Goal: Transaction & Acquisition: Purchase product/service

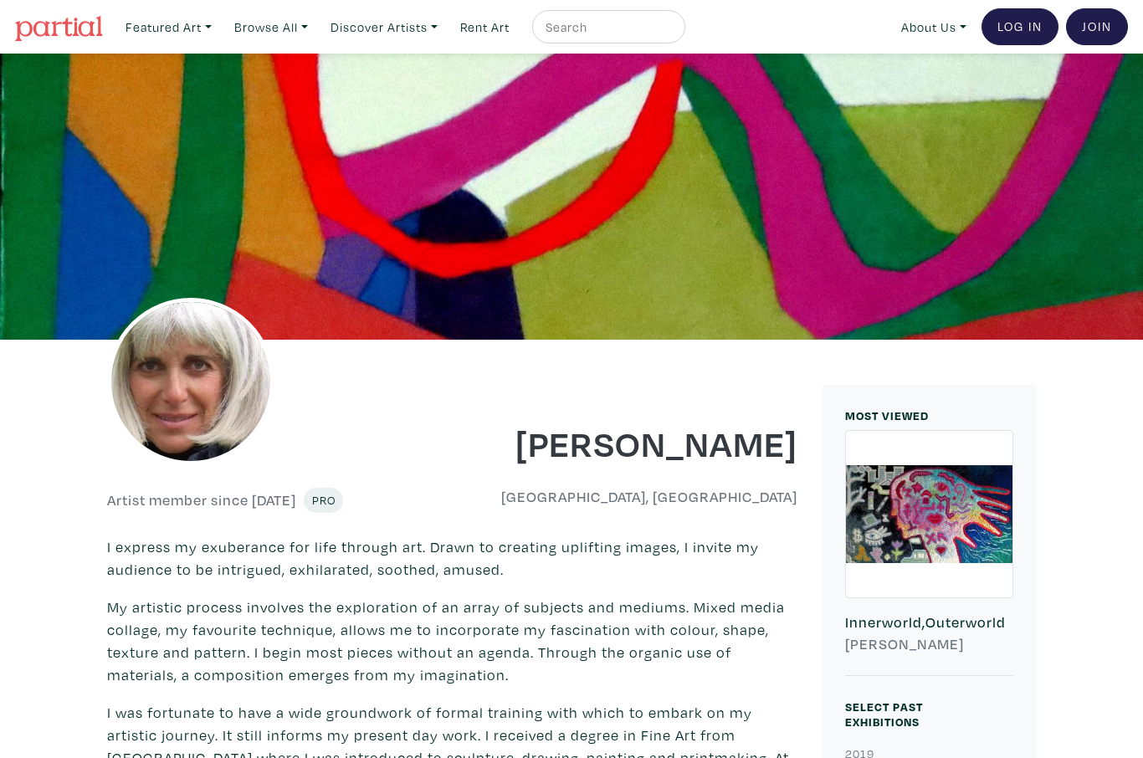
click at [219, 28] on link "Browse All" at bounding box center [168, 27] width 101 height 34
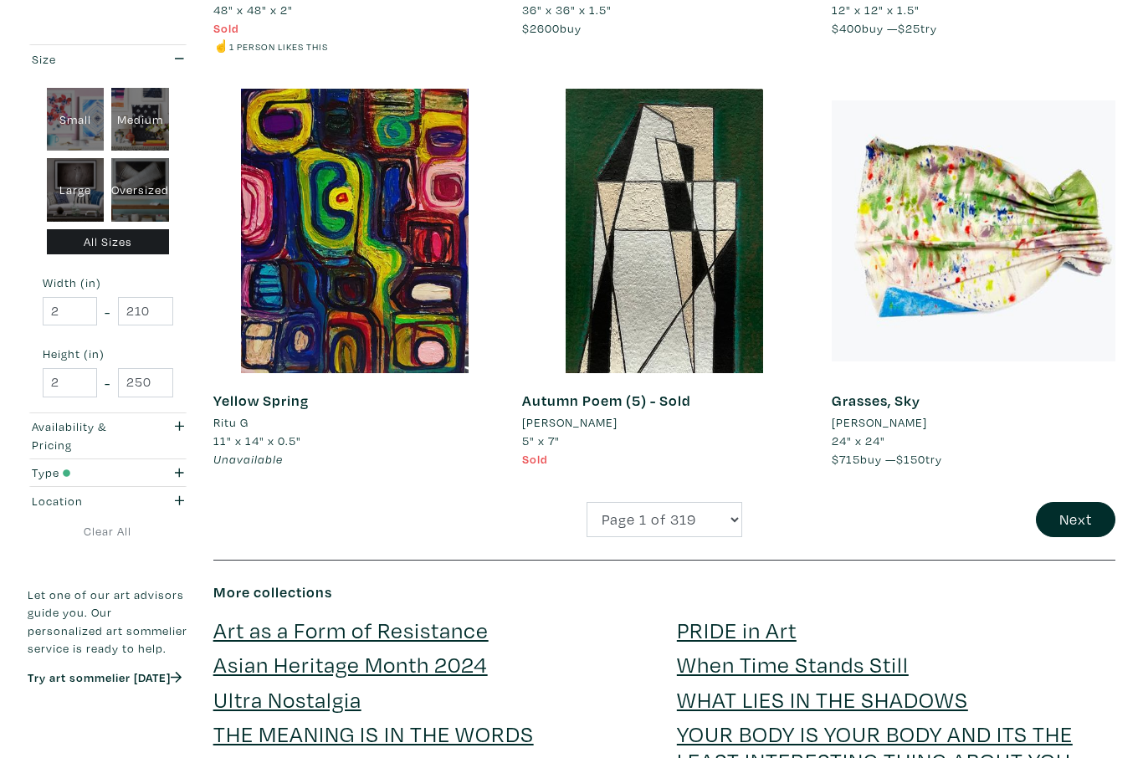
scroll to position [3245, 0]
click at [1072, 502] on button "Next" at bounding box center [1076, 520] width 80 height 36
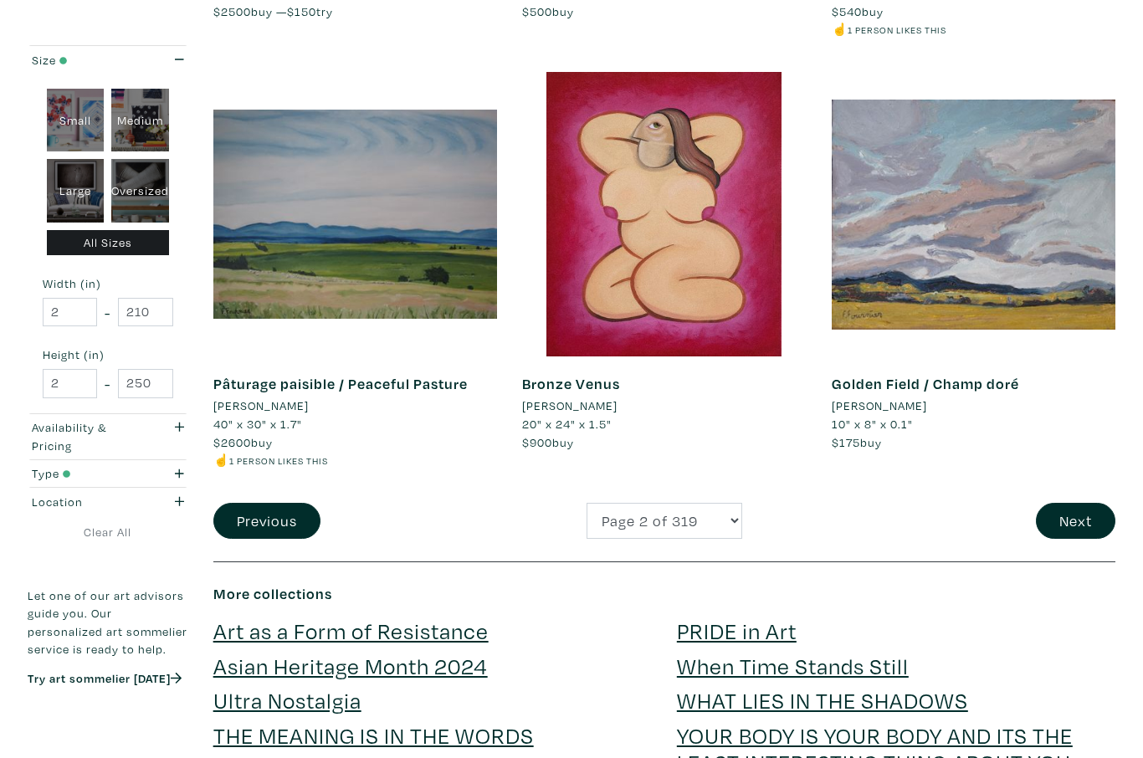
scroll to position [3316, 0]
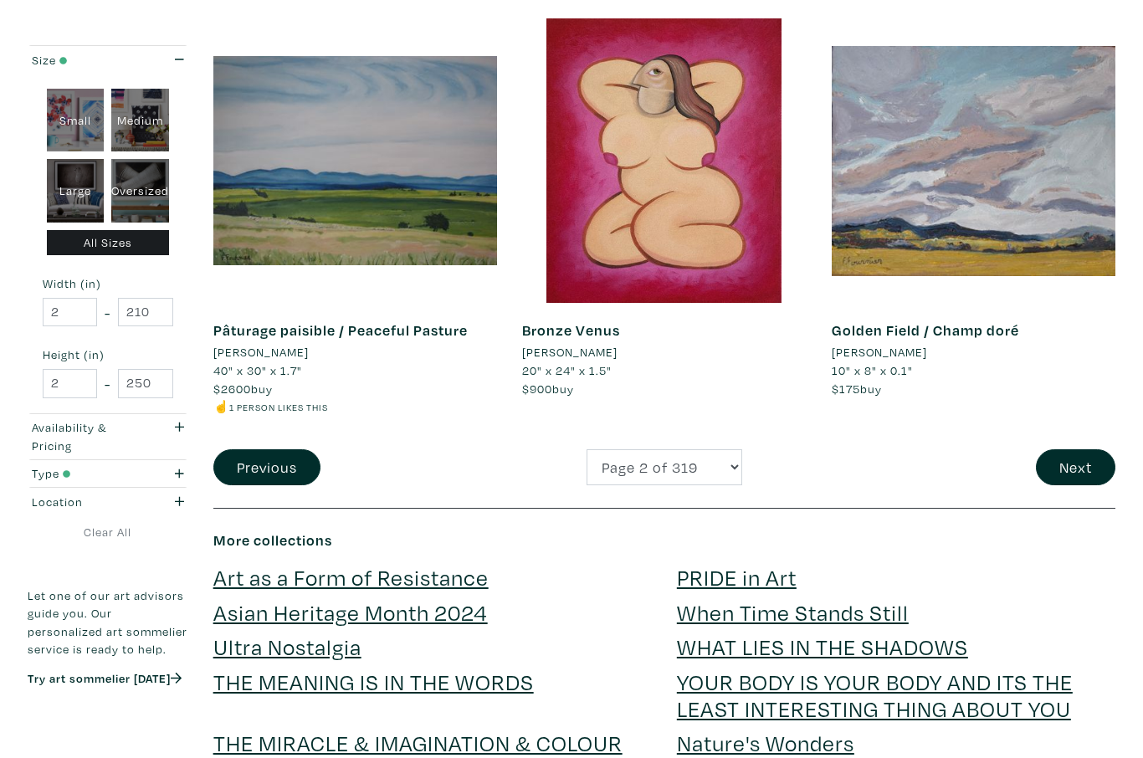
click at [1082, 450] on button "Next" at bounding box center [1076, 468] width 80 height 36
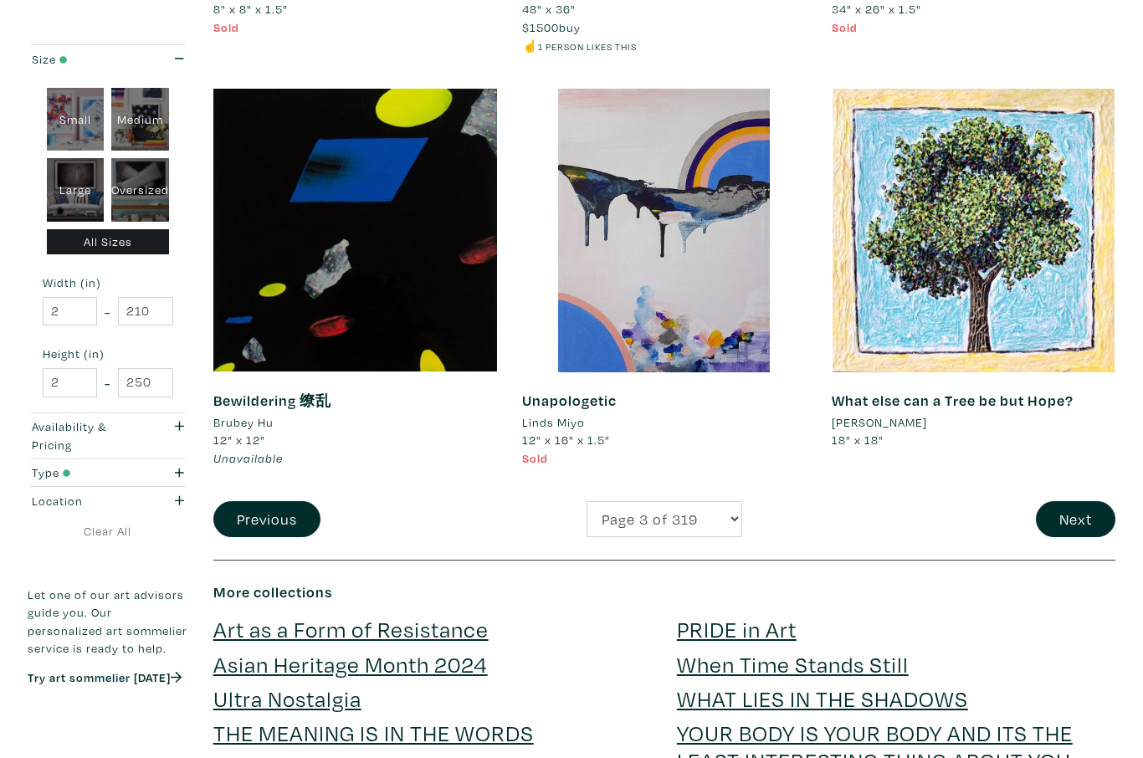
scroll to position [3228, 0]
click at [1072, 501] on button "Next" at bounding box center [1076, 519] width 80 height 36
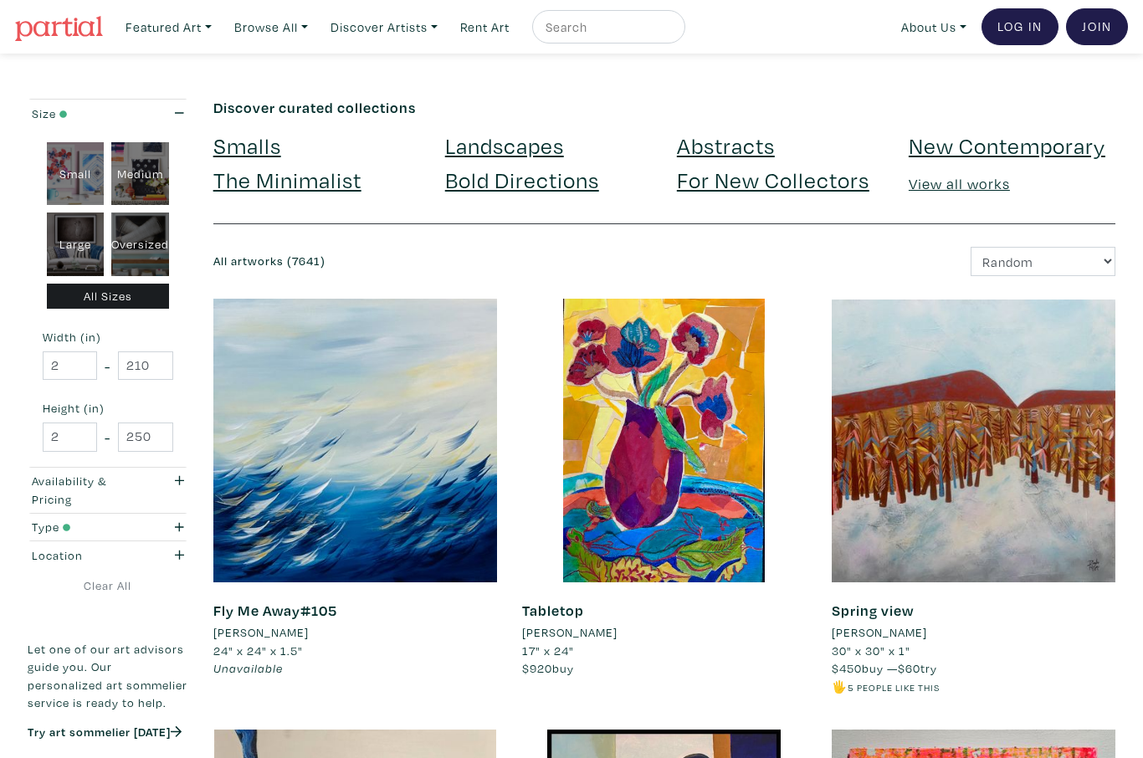
click at [502, 149] on link "Landscapes" at bounding box center [504, 145] width 119 height 29
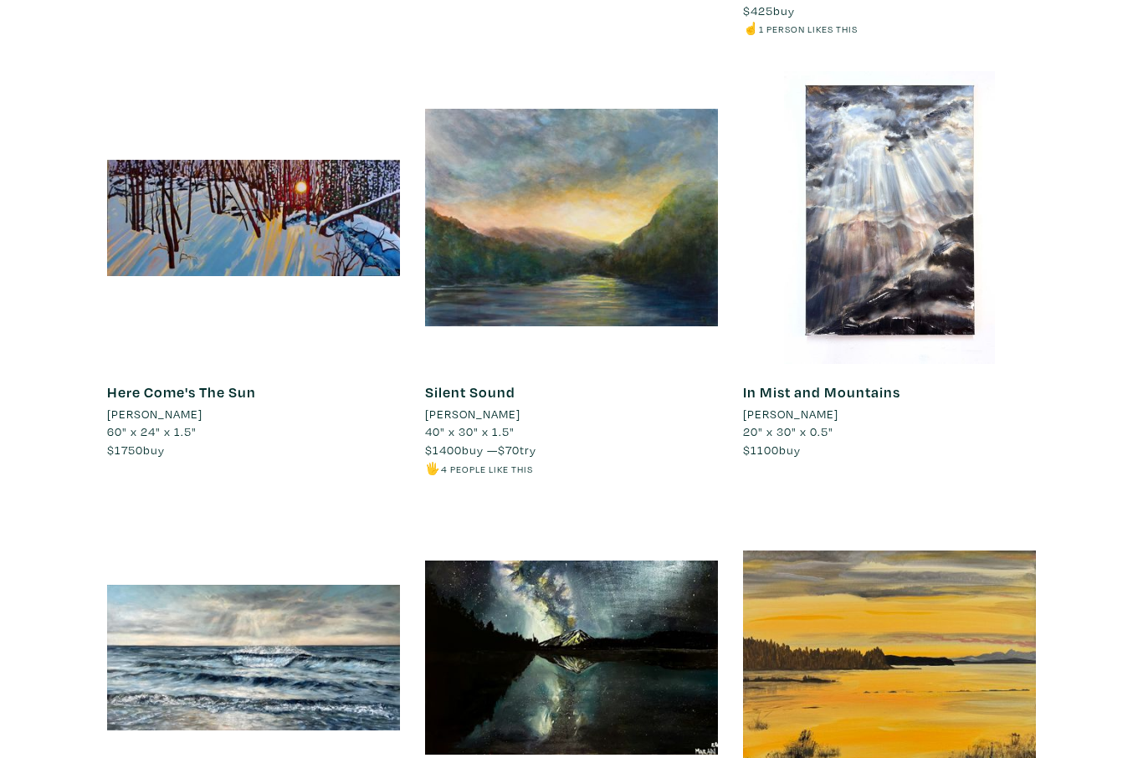
scroll to position [4658, 0]
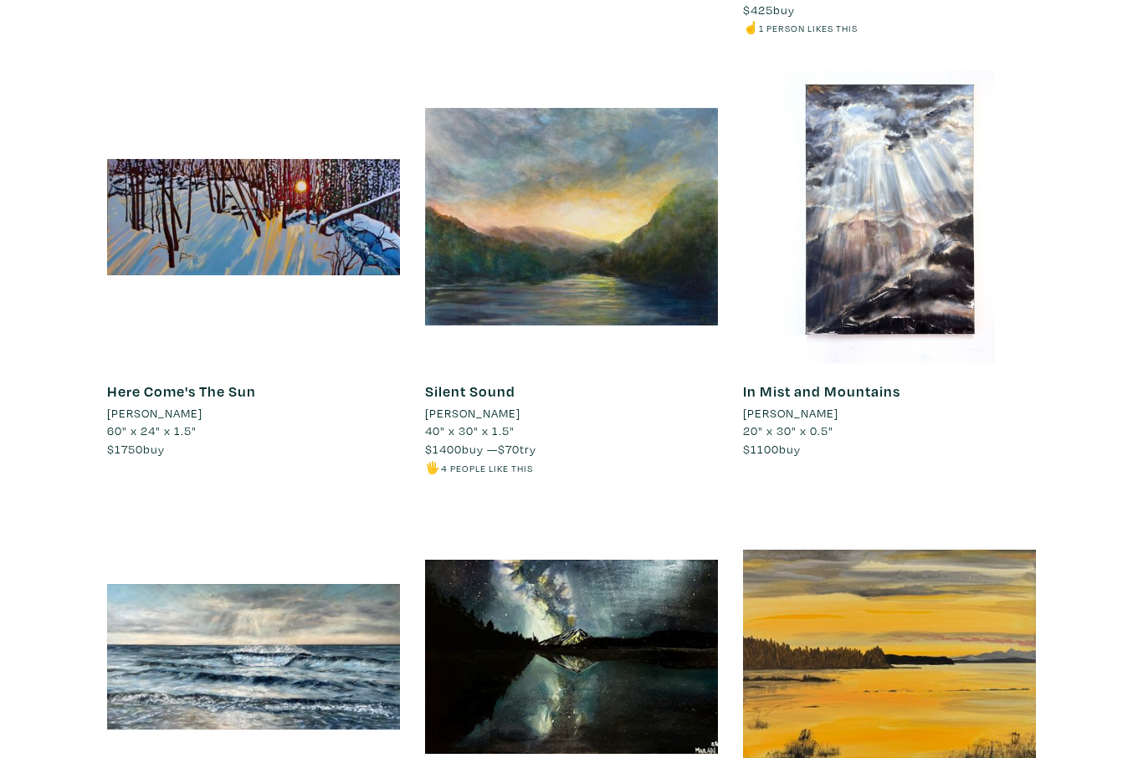
click at [565, 198] on div at bounding box center [571, 216] width 293 height 293
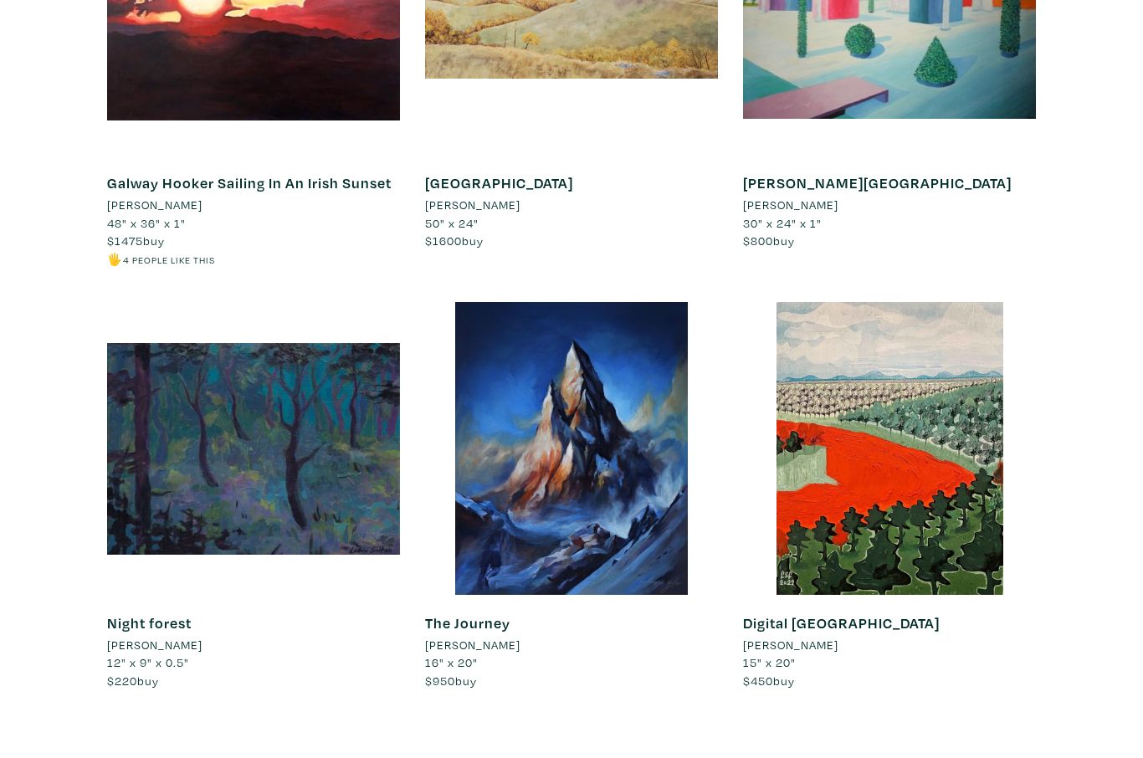
scroll to position [14231, 0]
click at [864, 309] on div at bounding box center [889, 448] width 293 height 293
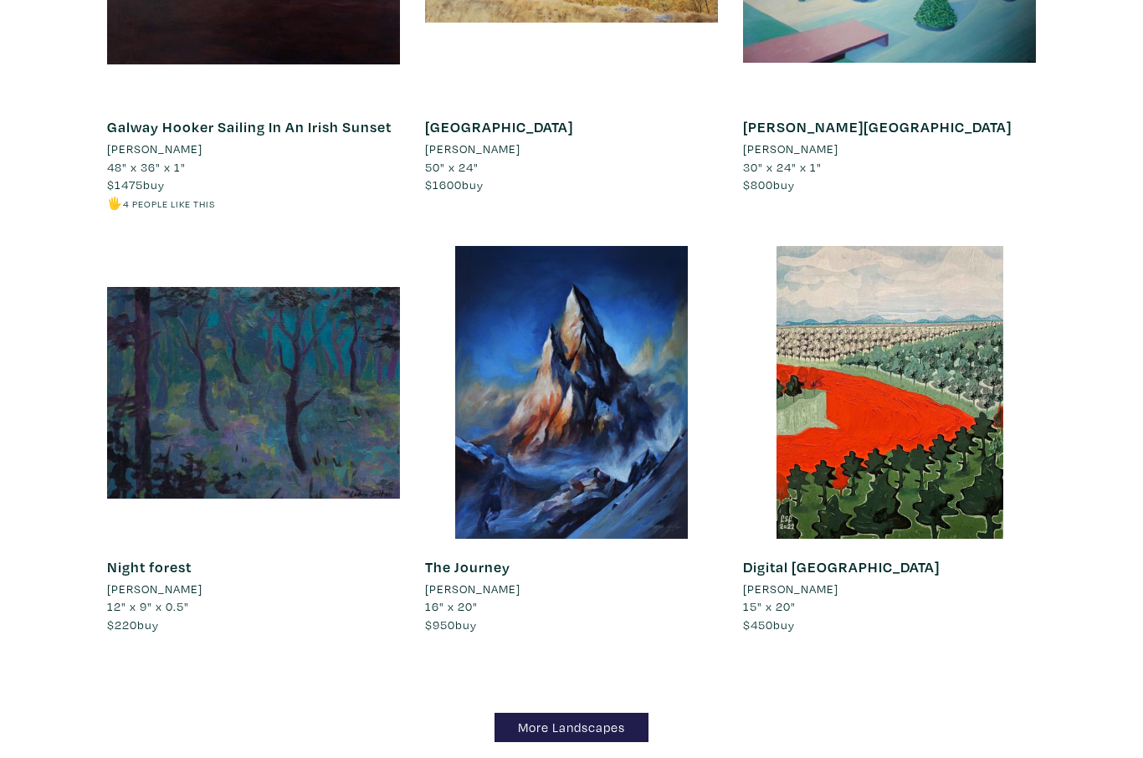
scroll to position [14288, 0]
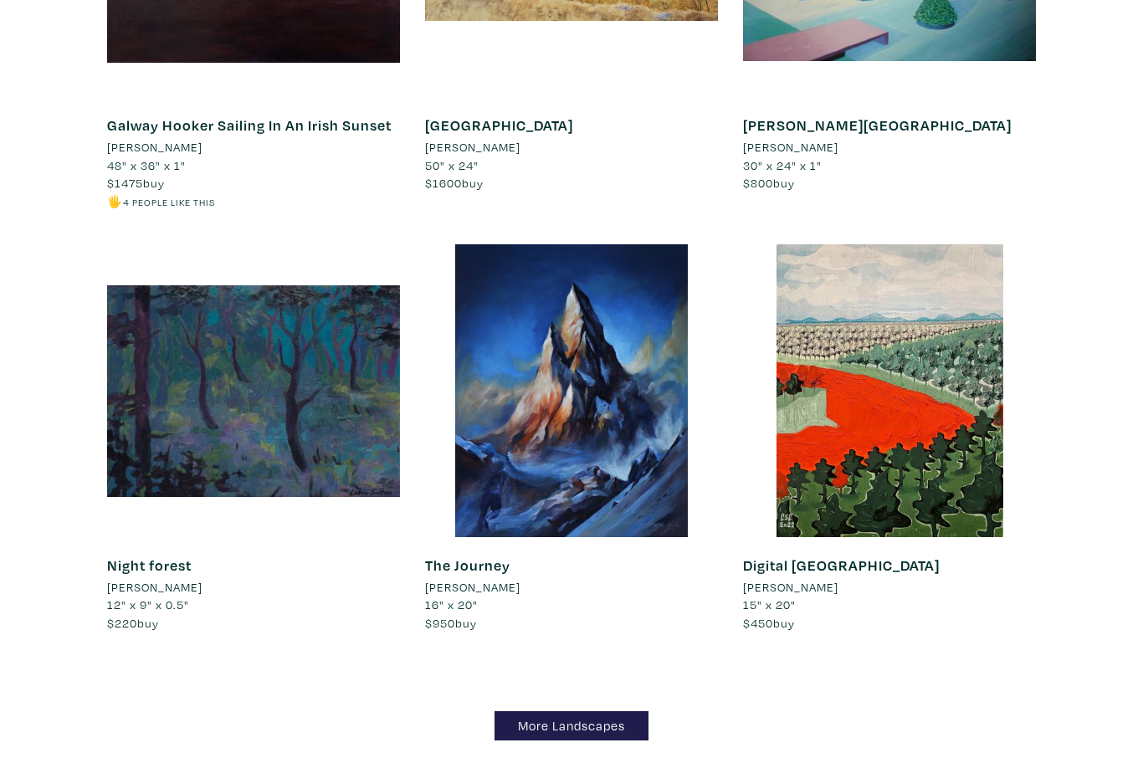
click at [533, 712] on link "More Landscapes" at bounding box center [572, 726] width 154 height 29
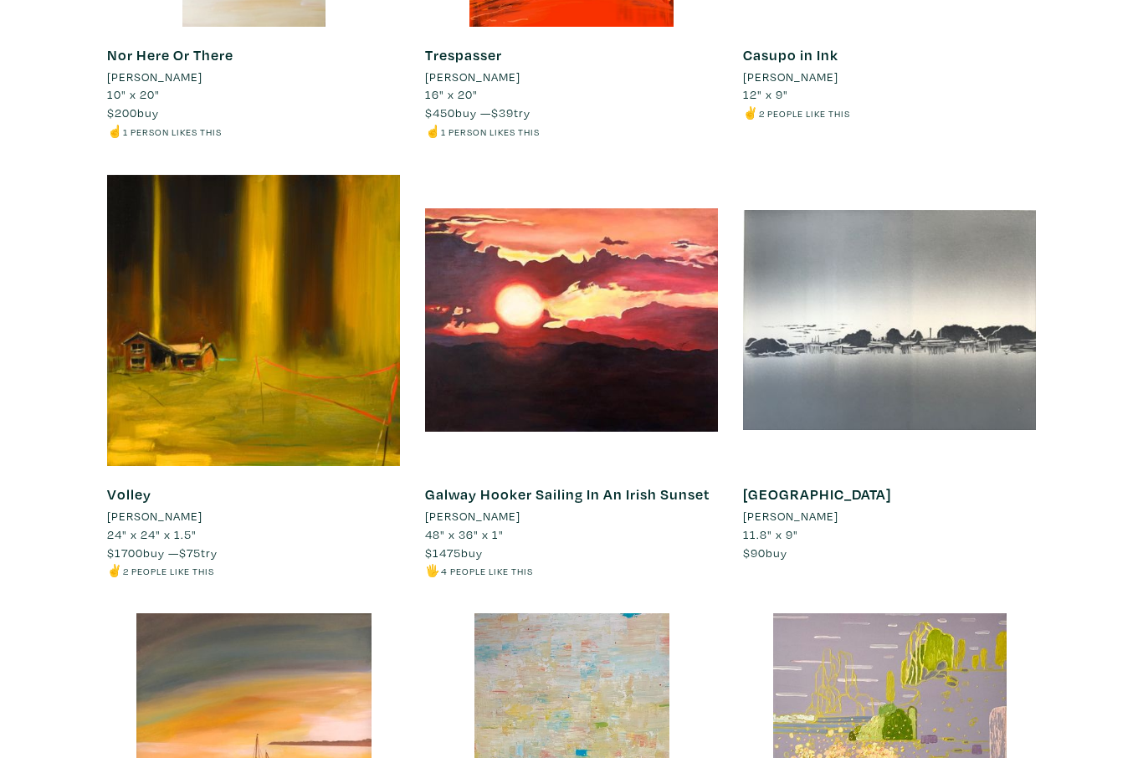
scroll to position [2813, 0]
click at [178, 391] on div at bounding box center [253, 320] width 293 height 293
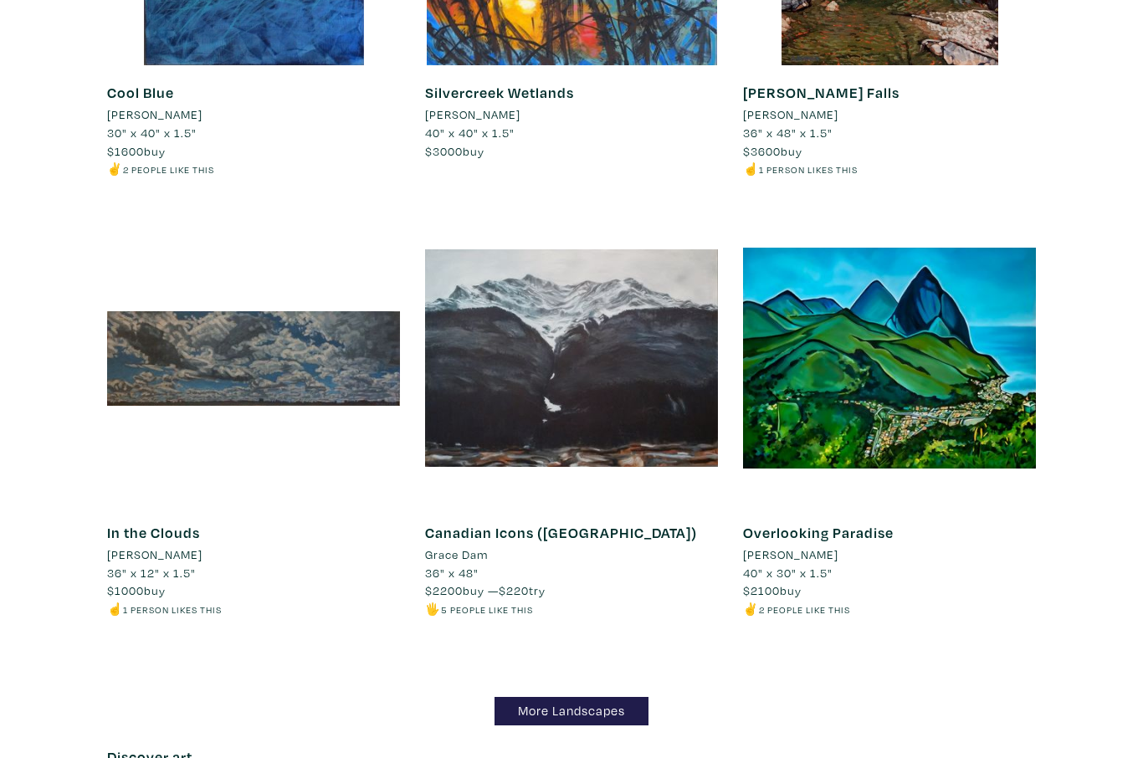
scroll to position [13754, 0]
click at [538, 697] on link "More Landscapes" at bounding box center [572, 711] width 154 height 29
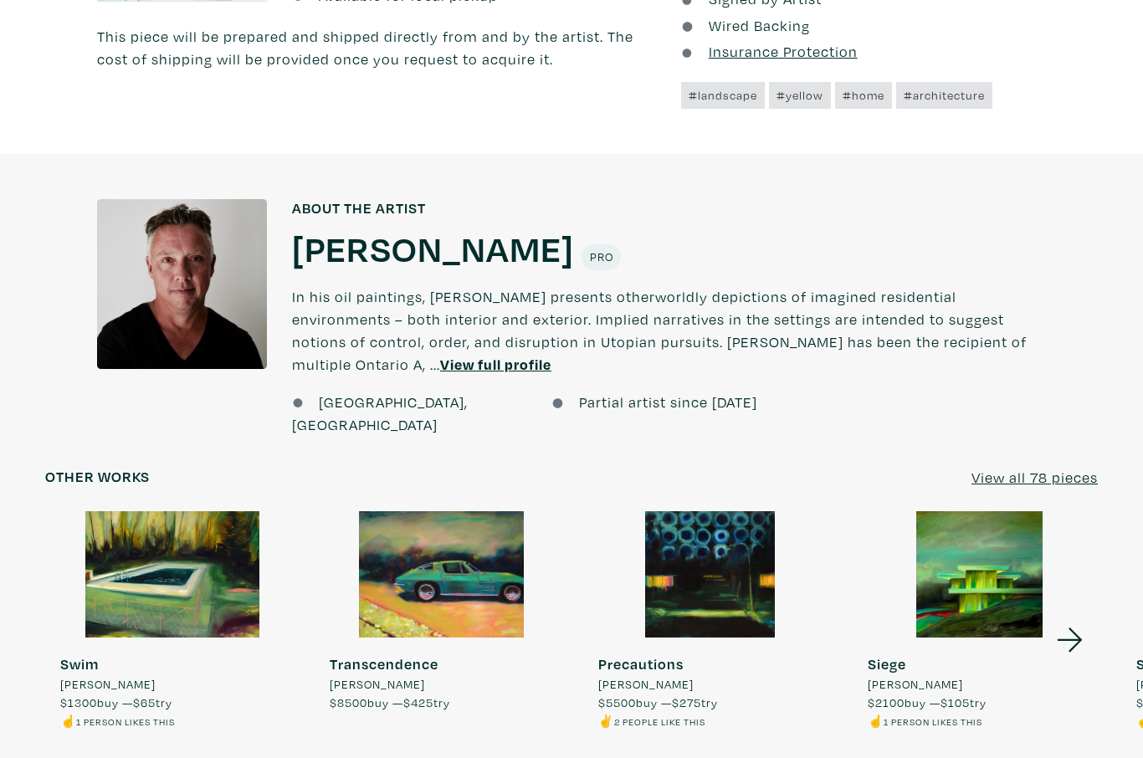
scroll to position [1168, 0]
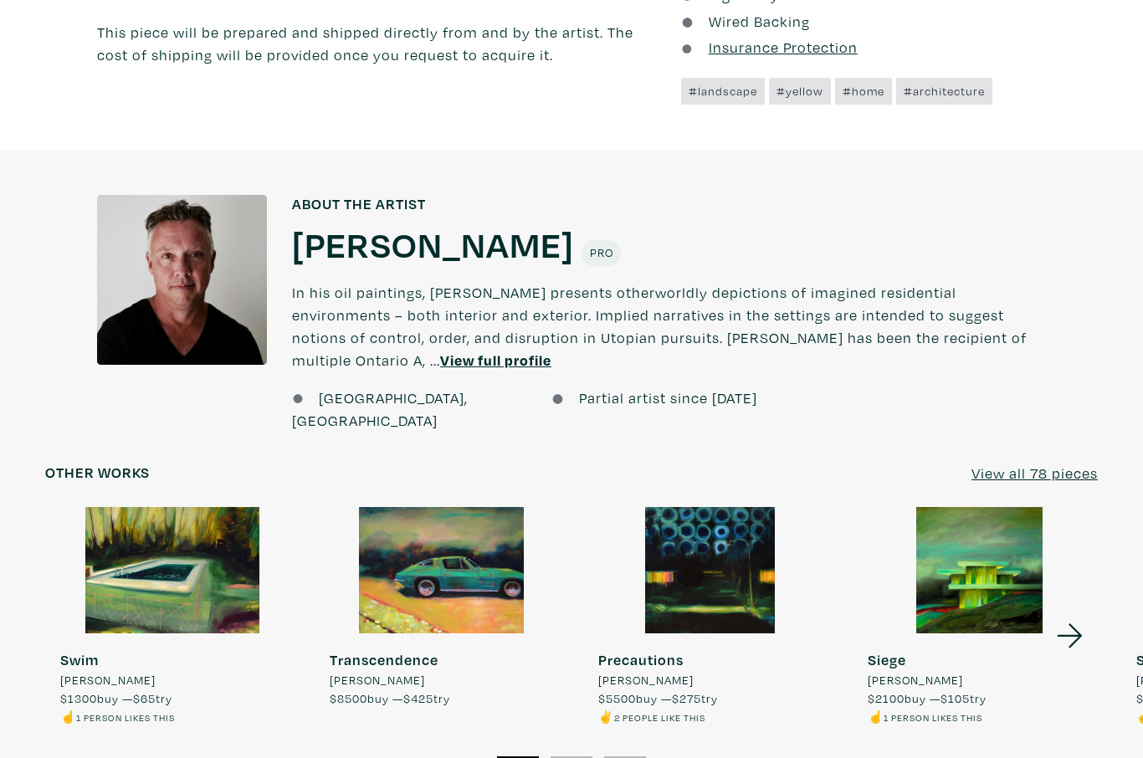
click at [969, 507] on div at bounding box center [980, 570] width 254 height 127
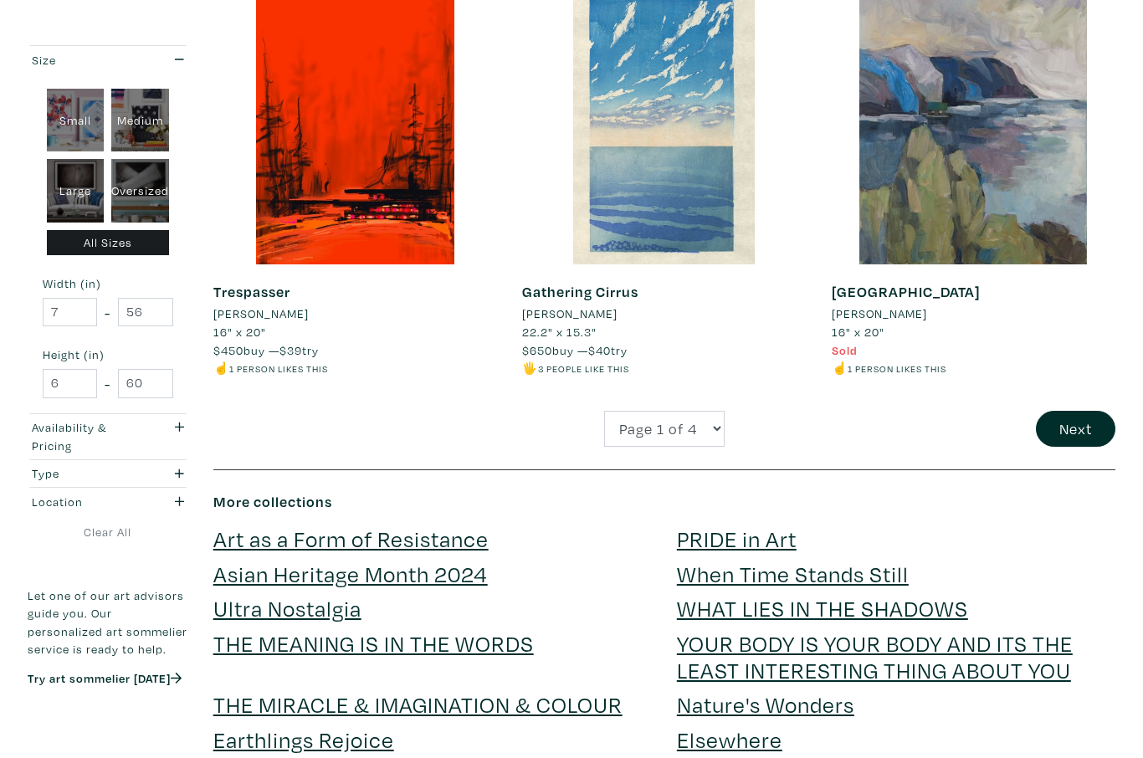
scroll to position [3329, 0]
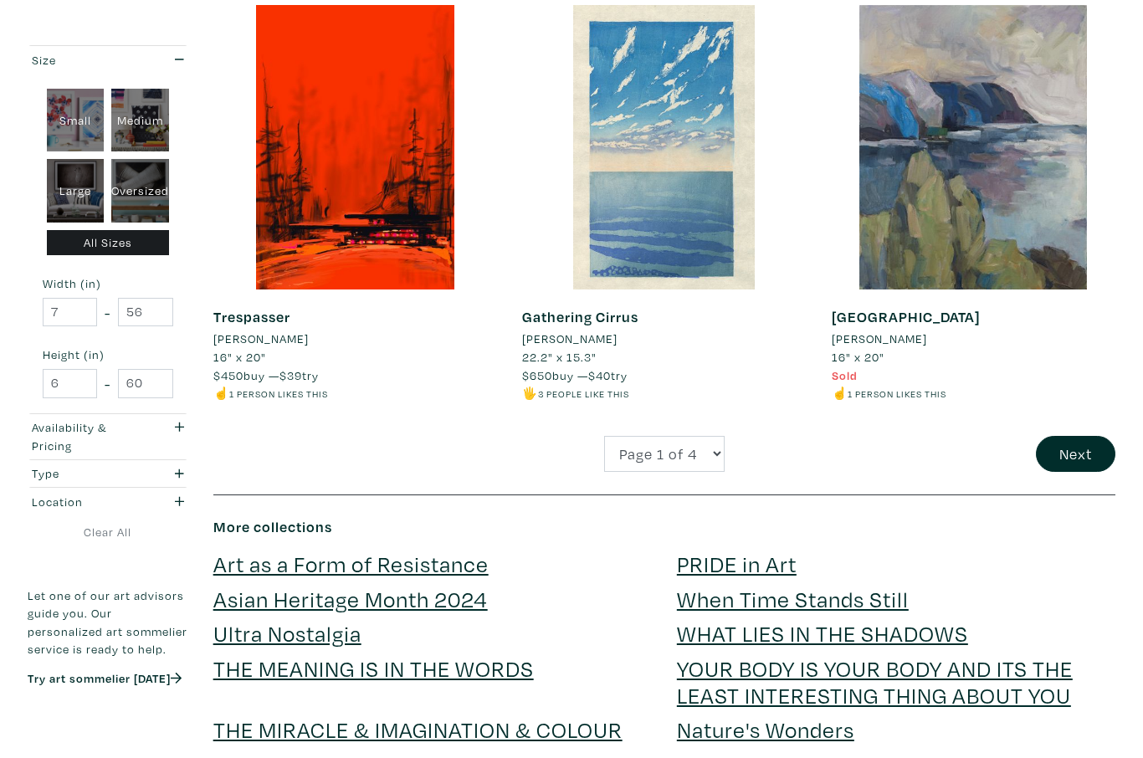
click at [332, 715] on link "THE MIRACLE & IMAGINATION & COLOUR" at bounding box center [417, 729] width 409 height 29
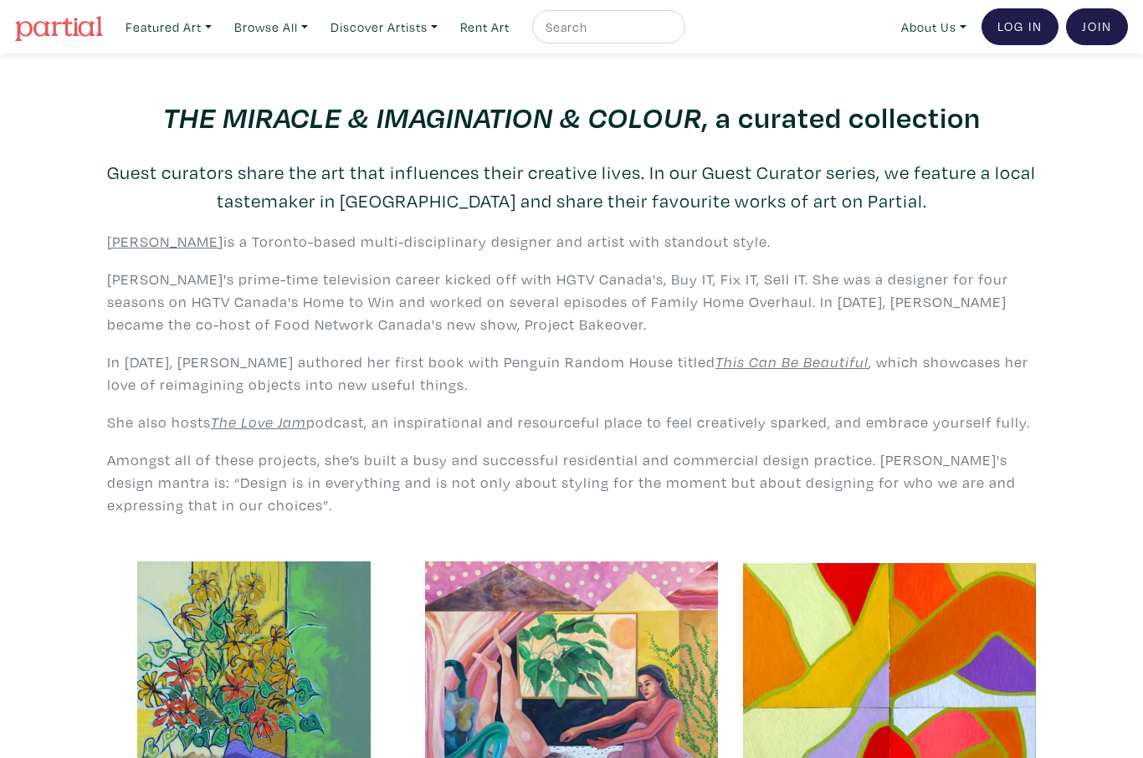
click at [716, 364] on em "This Can Be Beautiful" at bounding box center [792, 361] width 153 height 19
click at [219, 22] on link "Browse All" at bounding box center [168, 27] width 101 height 34
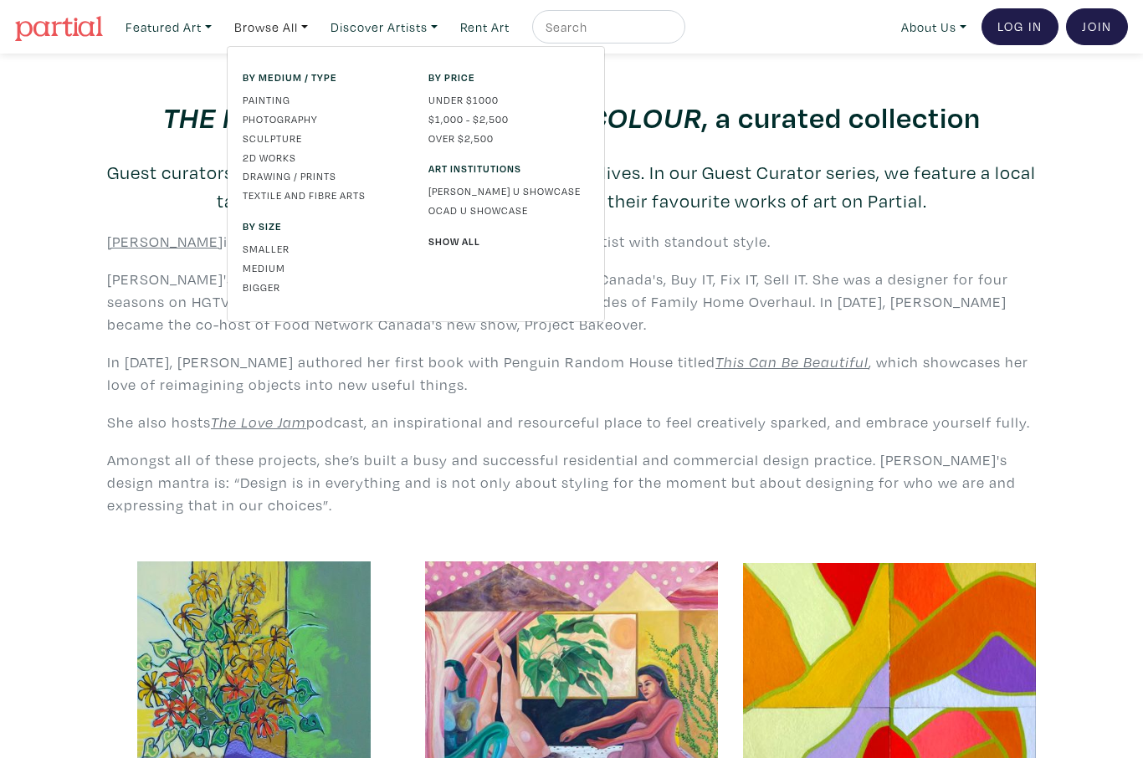
click at [268, 100] on link "Painting" at bounding box center [323, 99] width 161 height 15
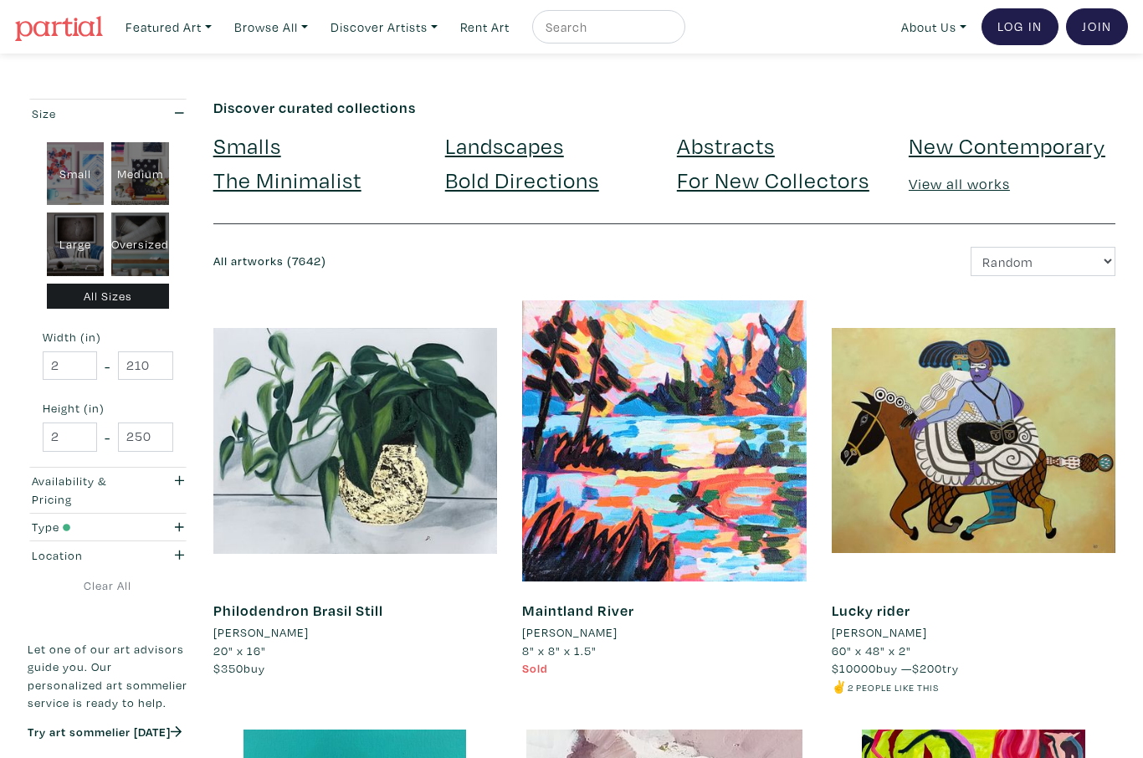
click at [504, 177] on link "Bold Directions" at bounding box center [522, 179] width 154 height 29
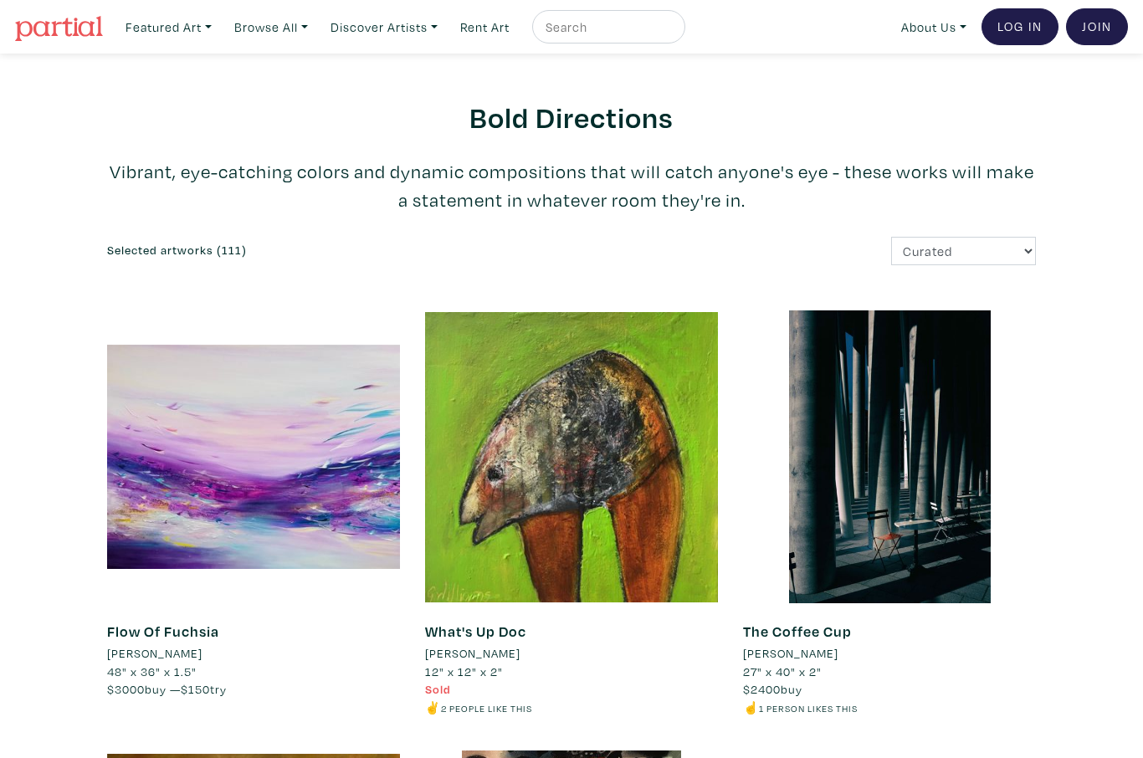
click at [219, 27] on link "Browse All" at bounding box center [168, 27] width 101 height 34
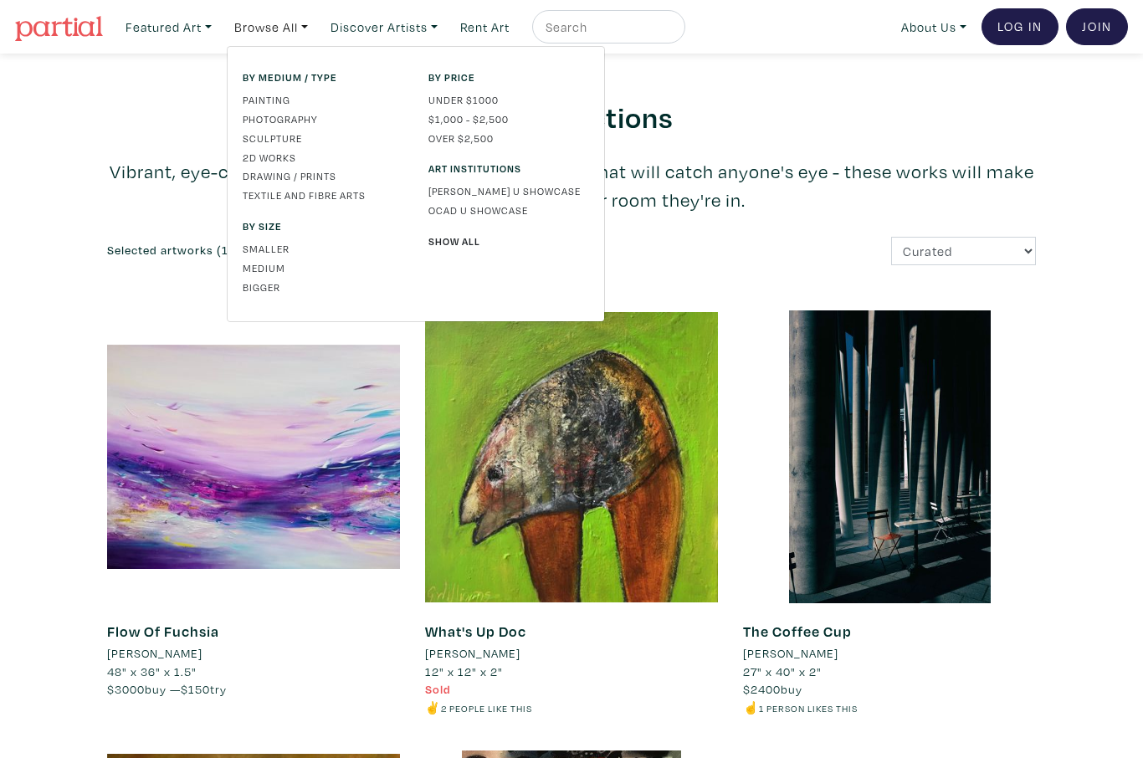
click at [259, 101] on link "Painting" at bounding box center [323, 99] width 161 height 15
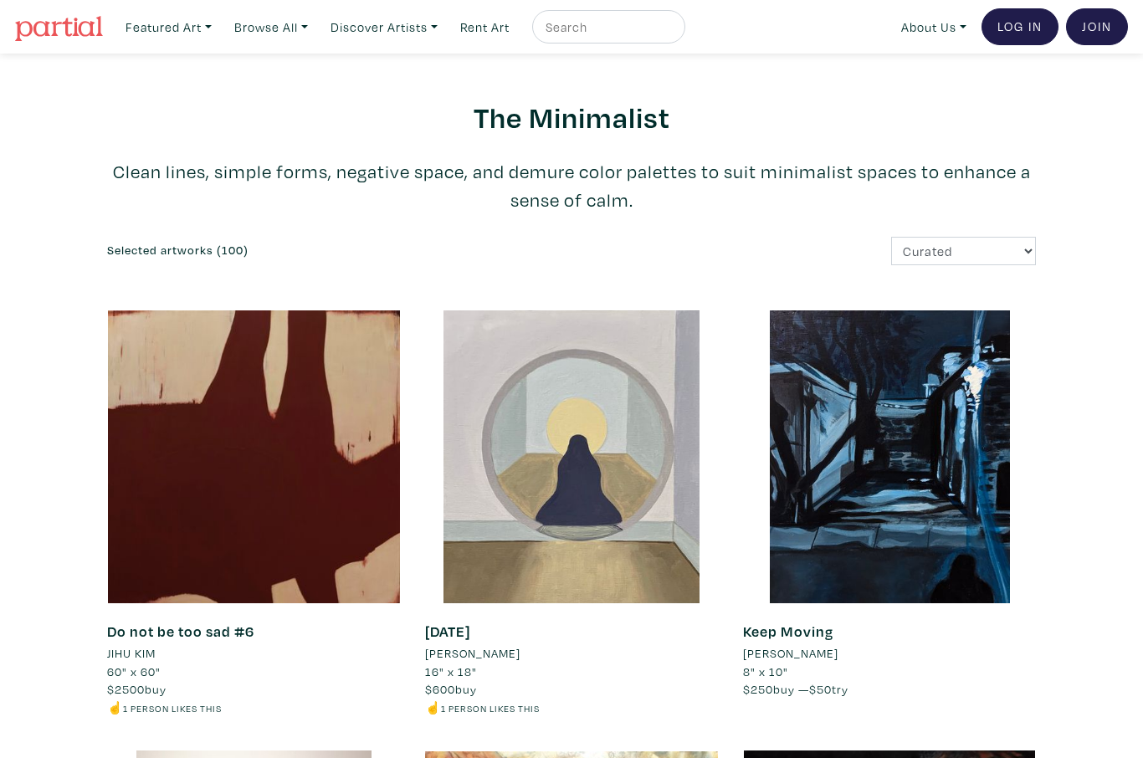
click at [219, 29] on link "Browse All" at bounding box center [168, 27] width 101 height 34
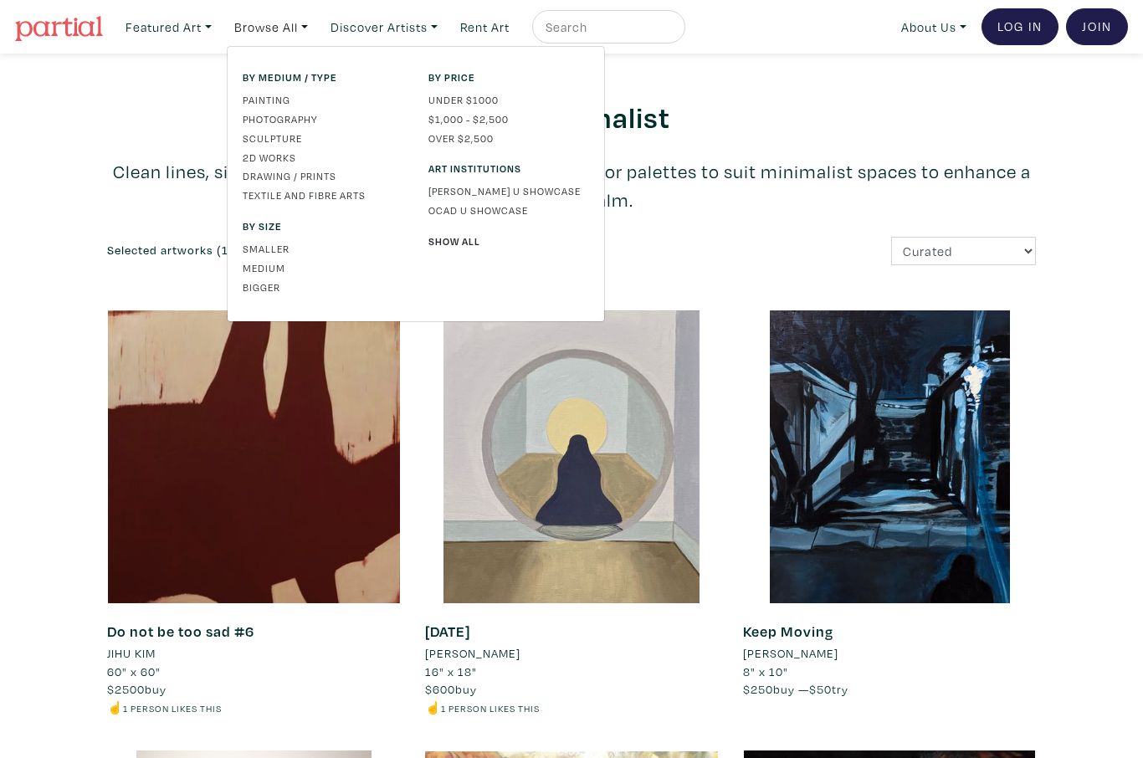
click at [265, 103] on link "Painting" at bounding box center [323, 99] width 161 height 15
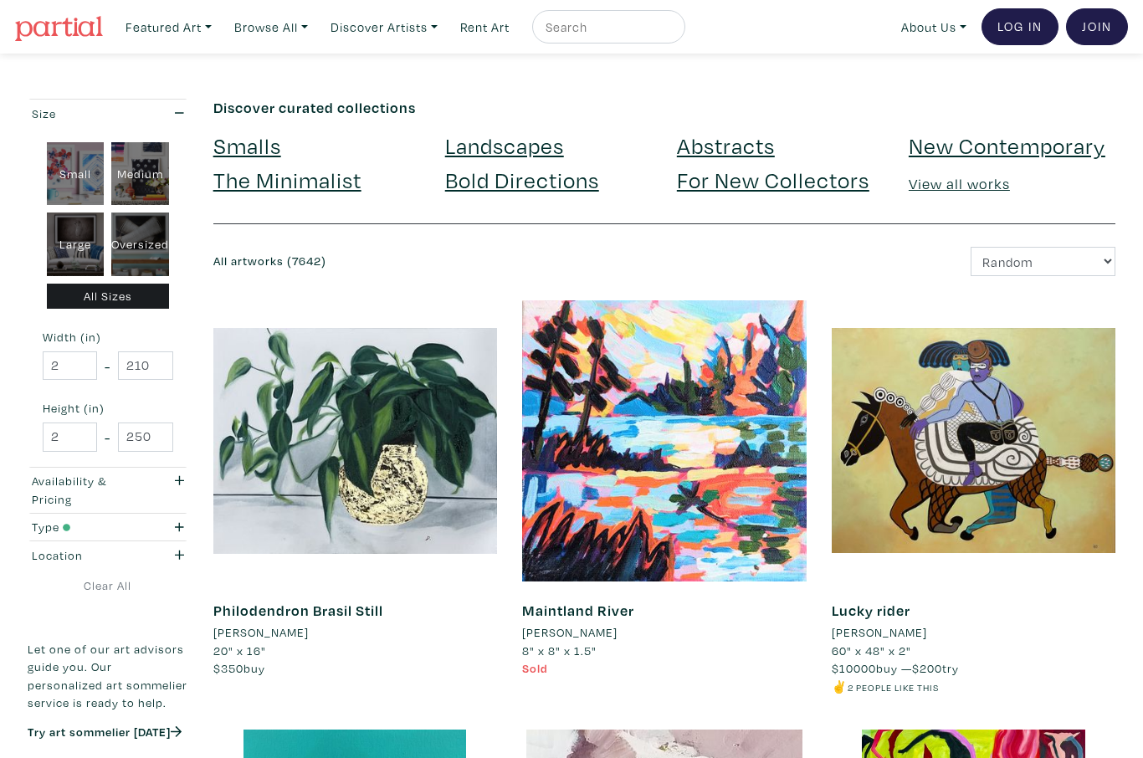
click at [983, 149] on link "New Contemporary" at bounding box center [1007, 145] width 197 height 29
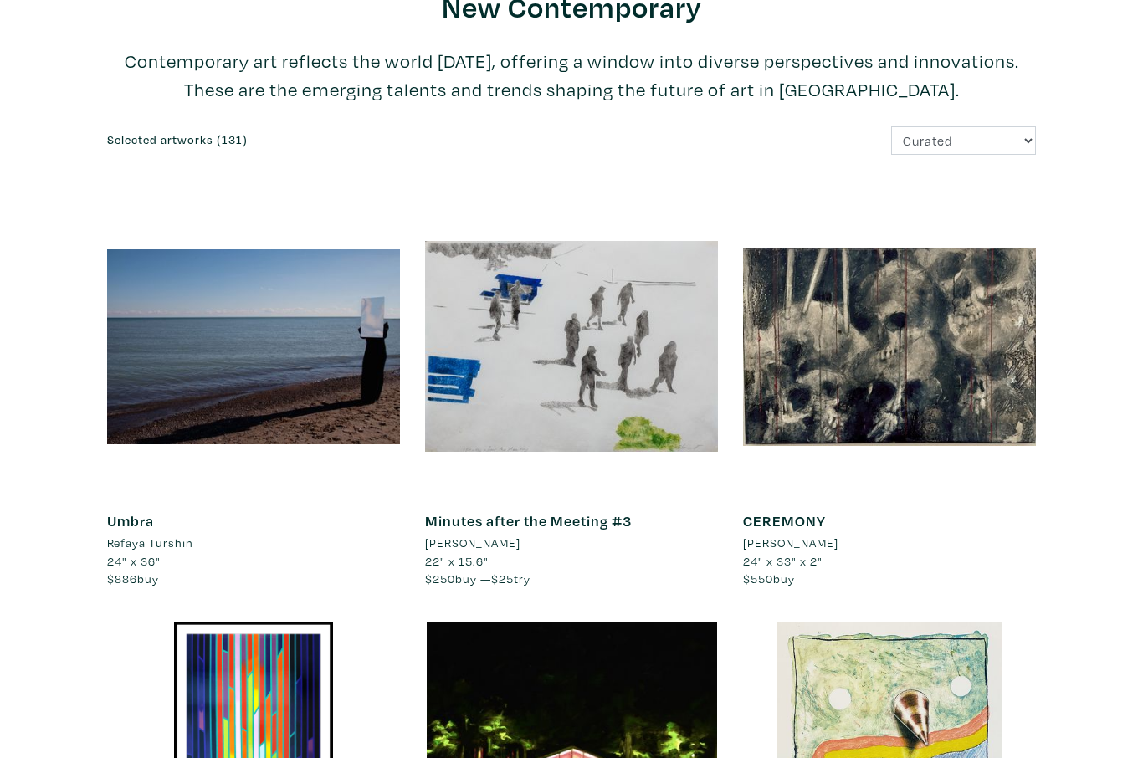
scroll to position [110, 0]
click at [172, 393] on div at bounding box center [253, 346] width 293 height 293
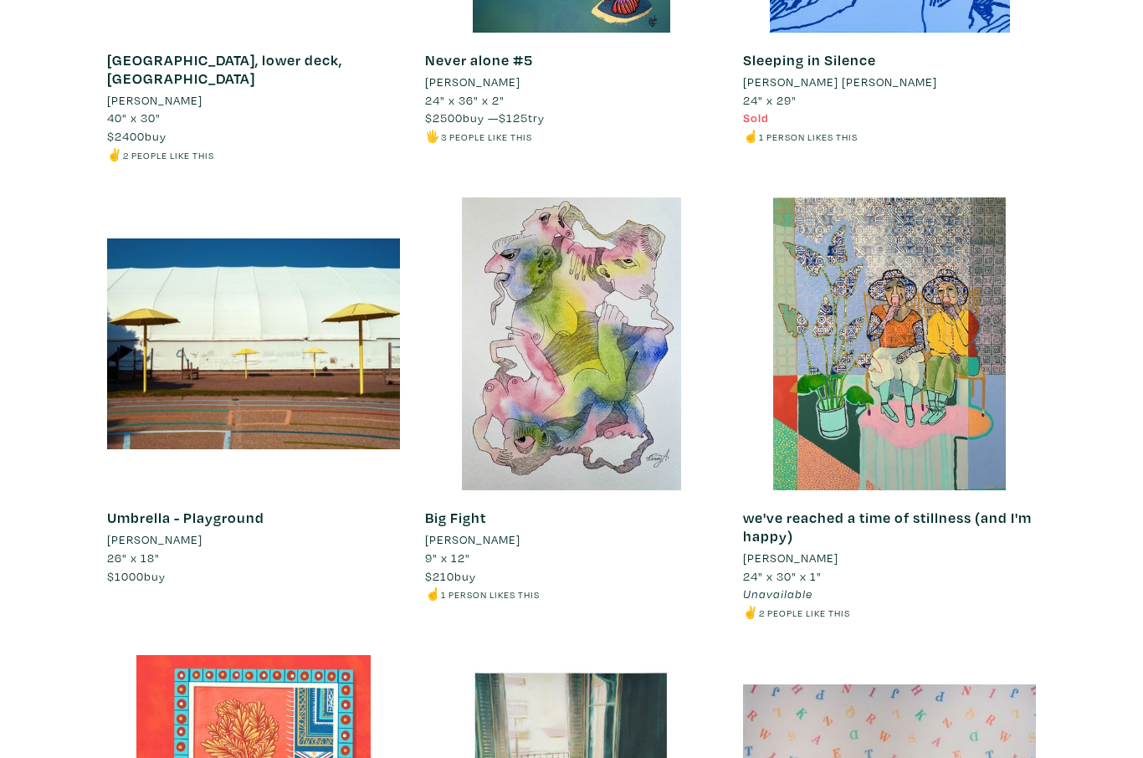
scroll to position [8966, 0]
click at [175, 306] on div at bounding box center [253, 344] width 293 height 293
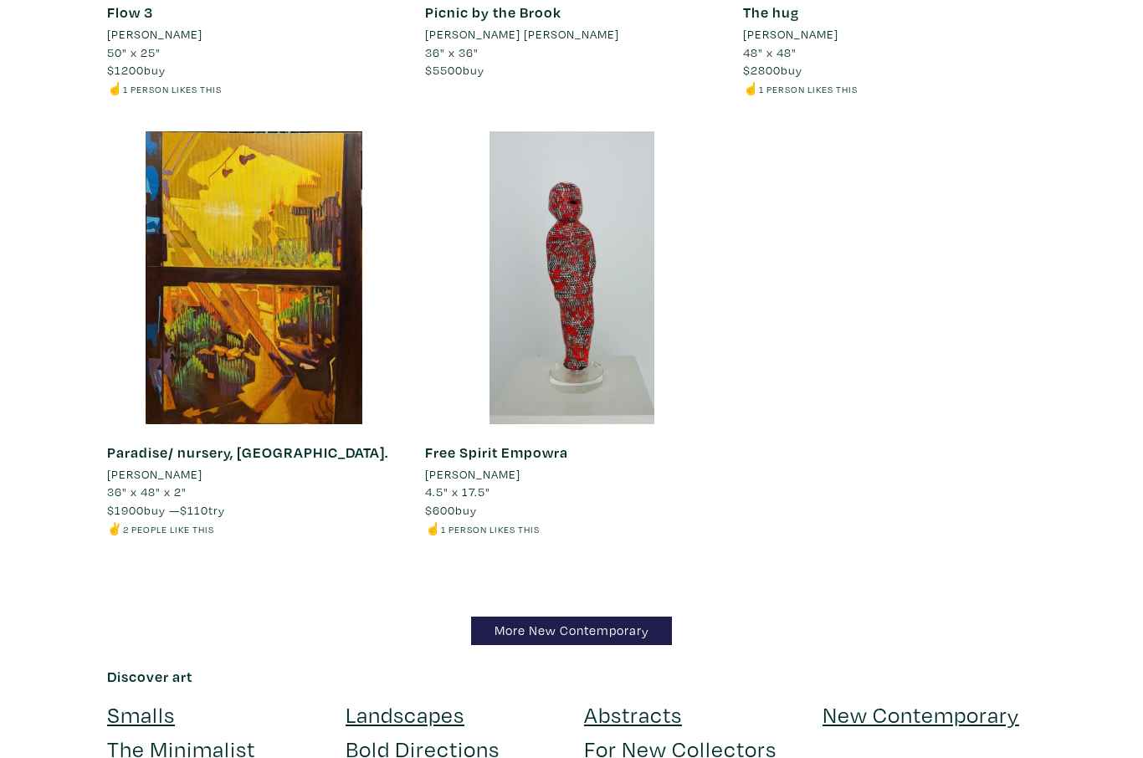
scroll to position [19186, 0]
click at [546, 617] on link "More New Contemporary" at bounding box center [571, 631] width 201 height 29
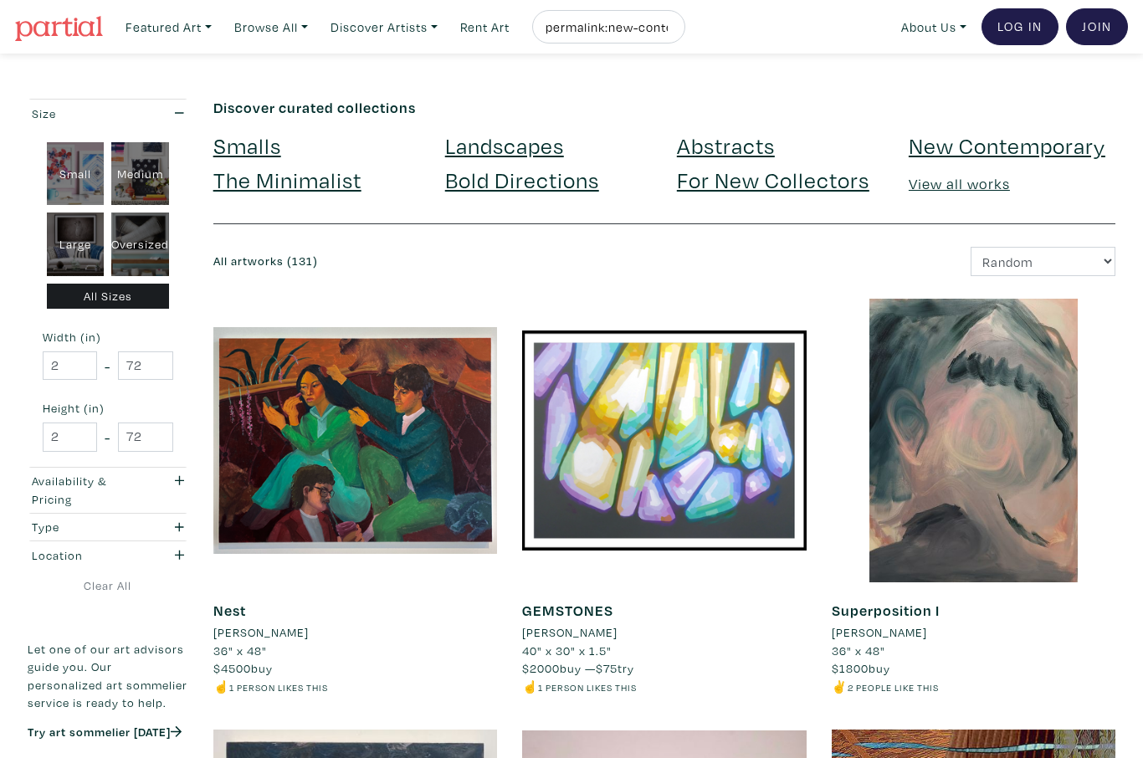
click at [713, 147] on link "Abstracts" at bounding box center [726, 145] width 98 height 29
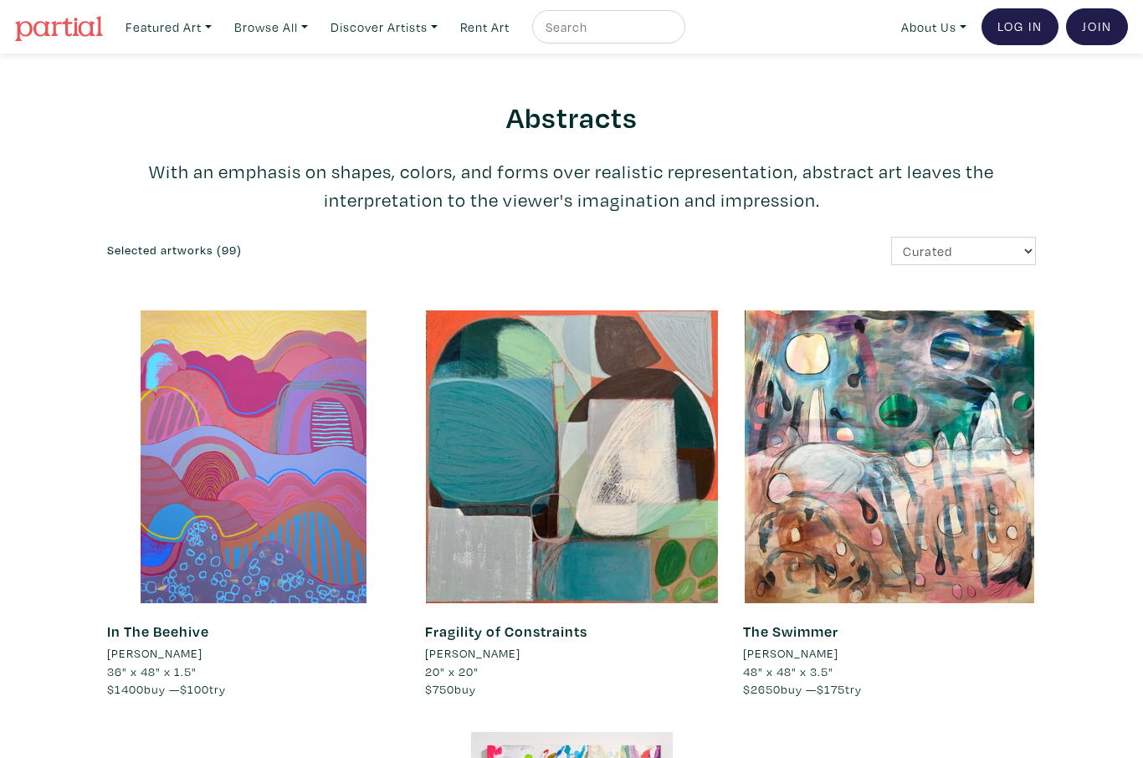
click at [219, 28] on link "Browse All" at bounding box center [168, 27] width 101 height 34
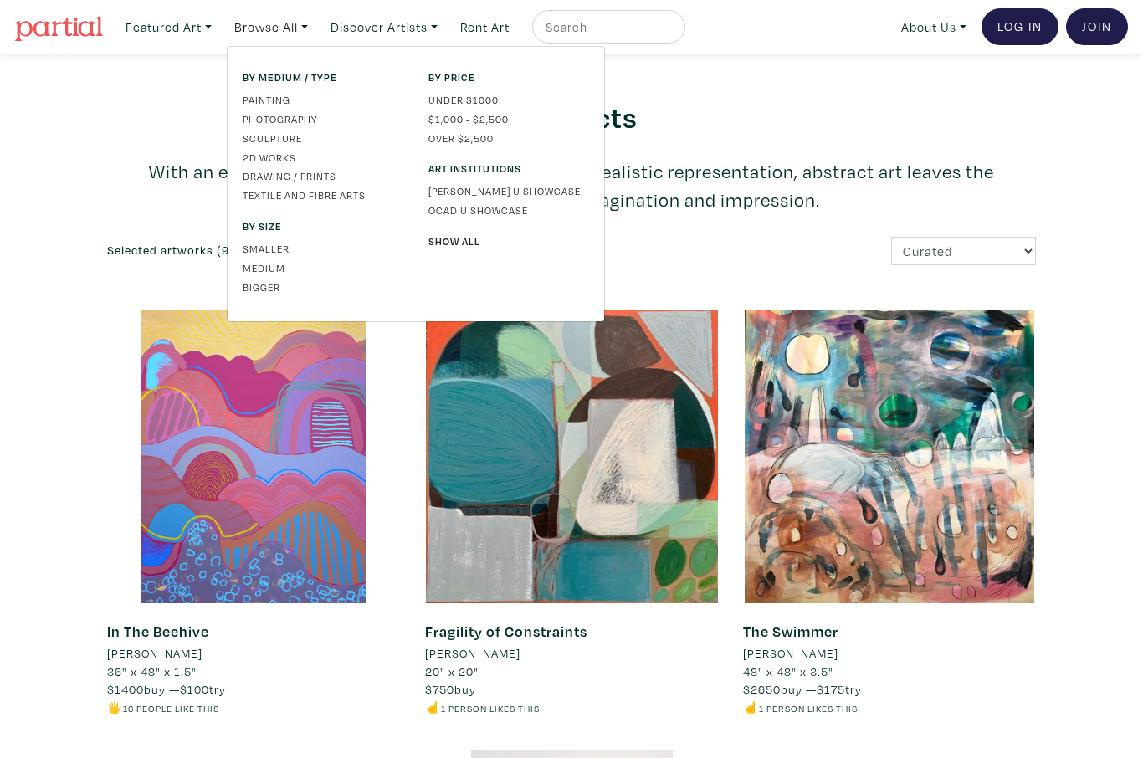
click at [264, 173] on link "Drawing / Prints" at bounding box center [323, 175] width 161 height 15
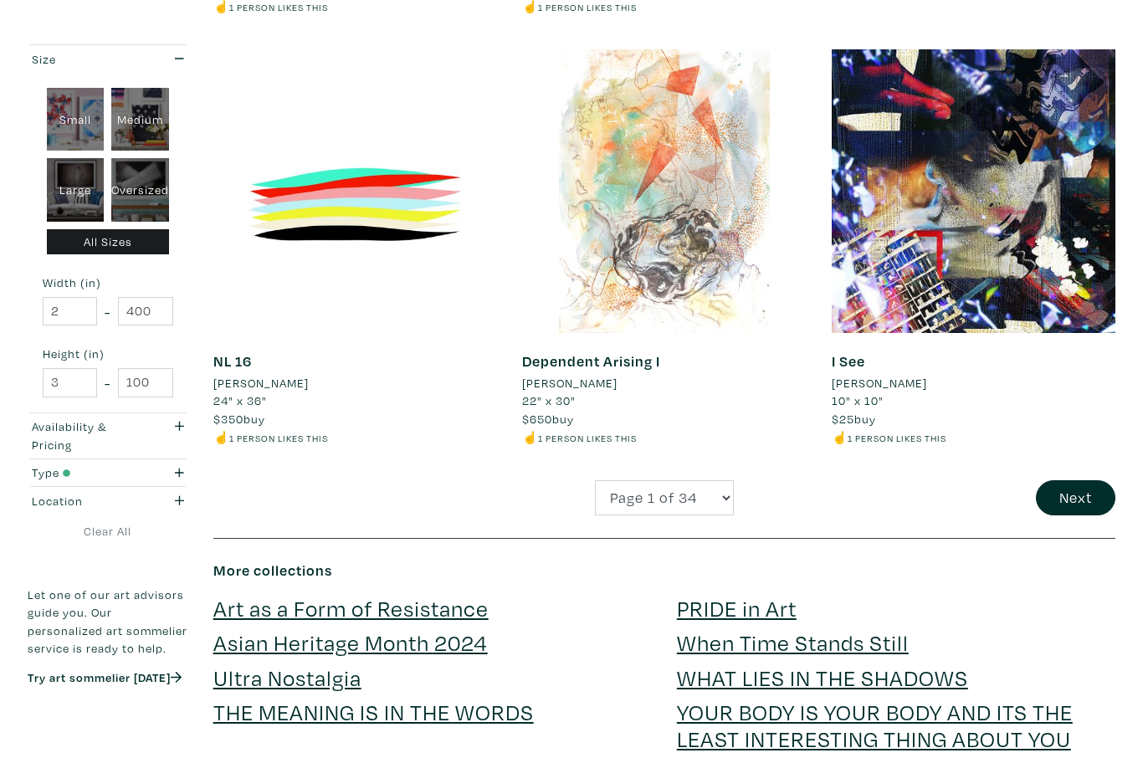
scroll to position [3267, 0]
click at [1073, 480] on button "Next" at bounding box center [1076, 498] width 80 height 36
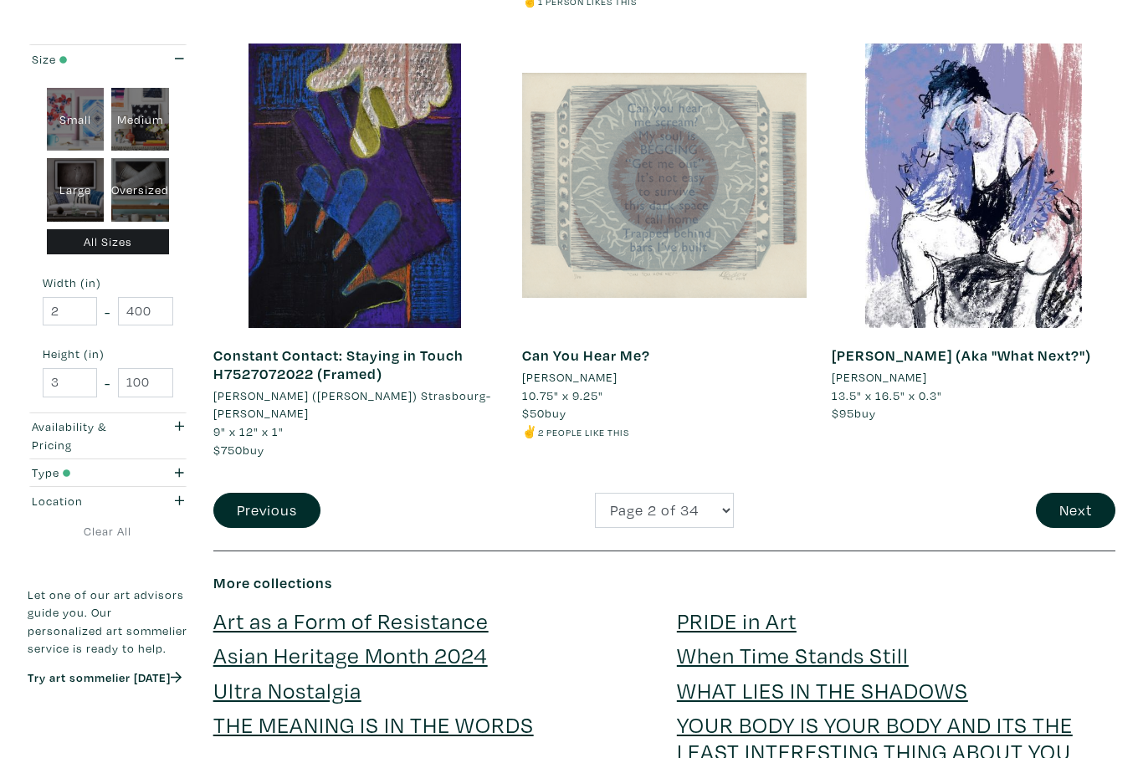
scroll to position [3255, 0]
click at [1072, 493] on button "Next" at bounding box center [1076, 511] width 80 height 36
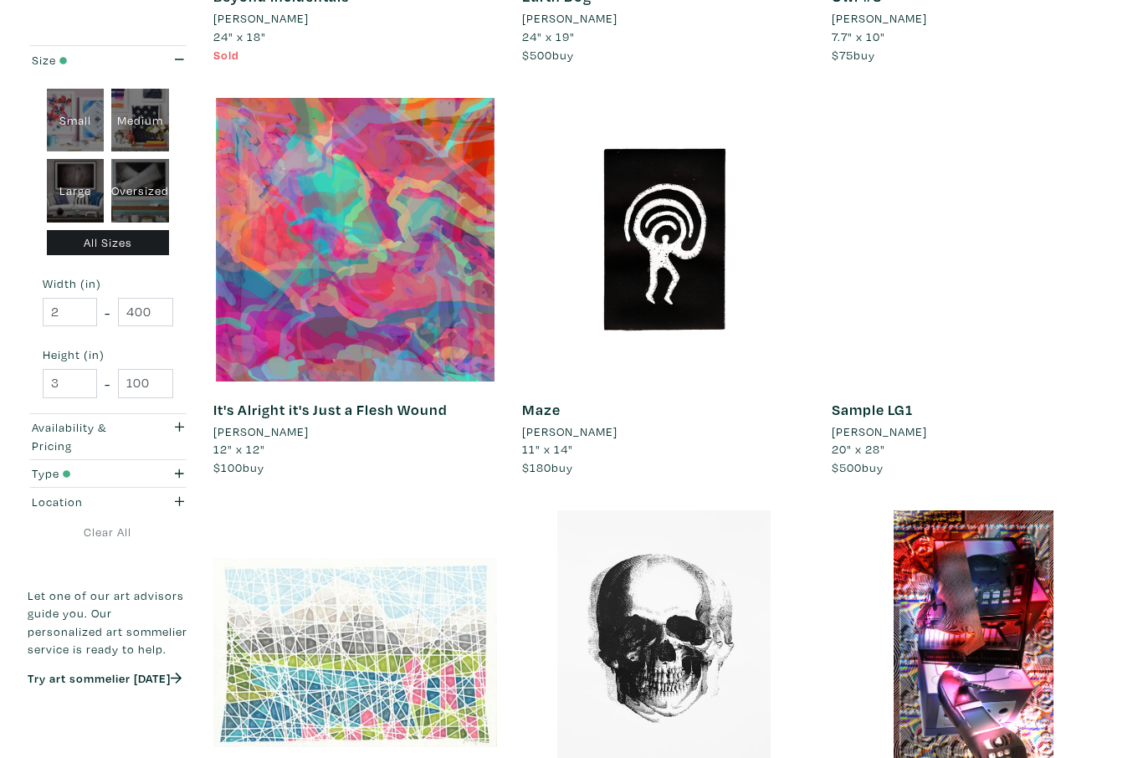
scroll to position [2284, 0]
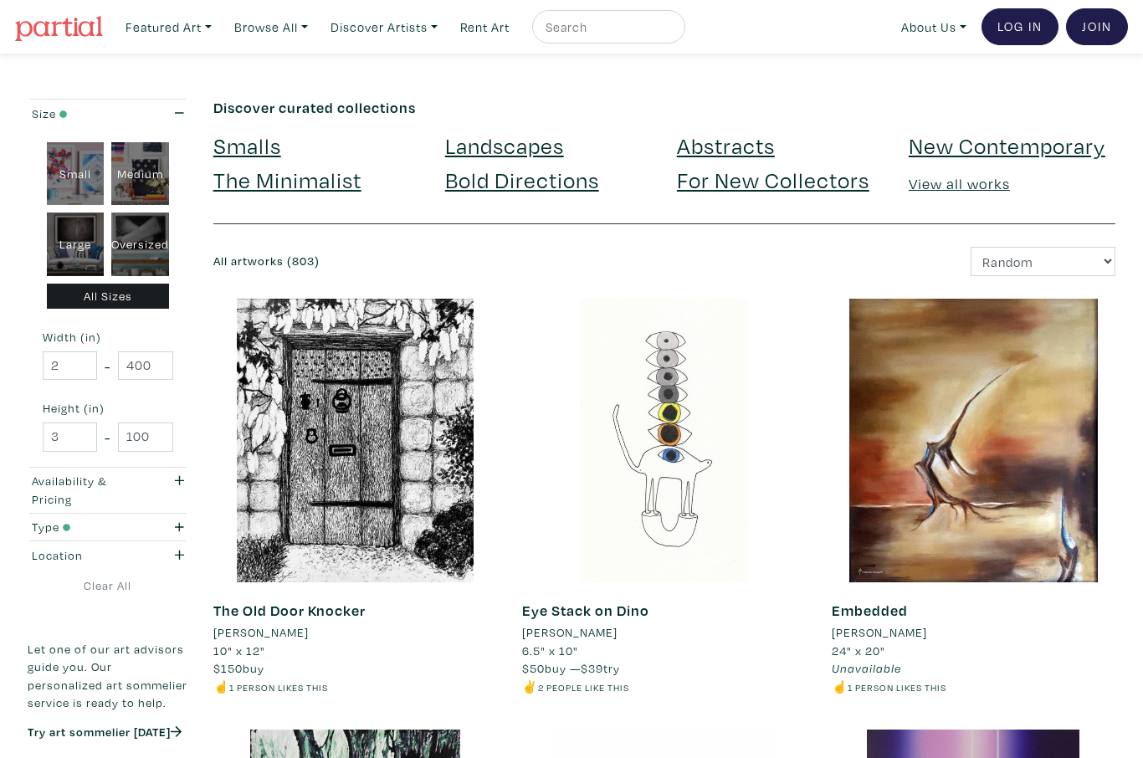
click at [494, 152] on link "Landscapes" at bounding box center [504, 145] width 119 height 29
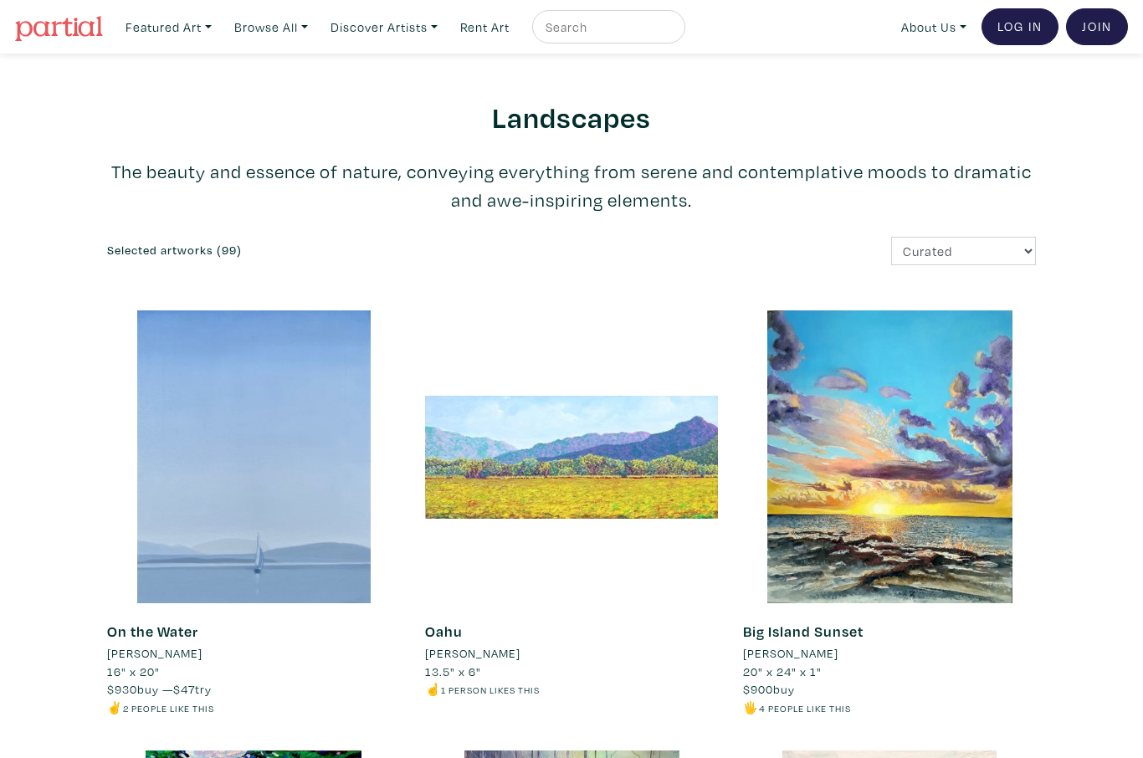
click at [219, 28] on link "Browse All" at bounding box center [168, 27] width 101 height 34
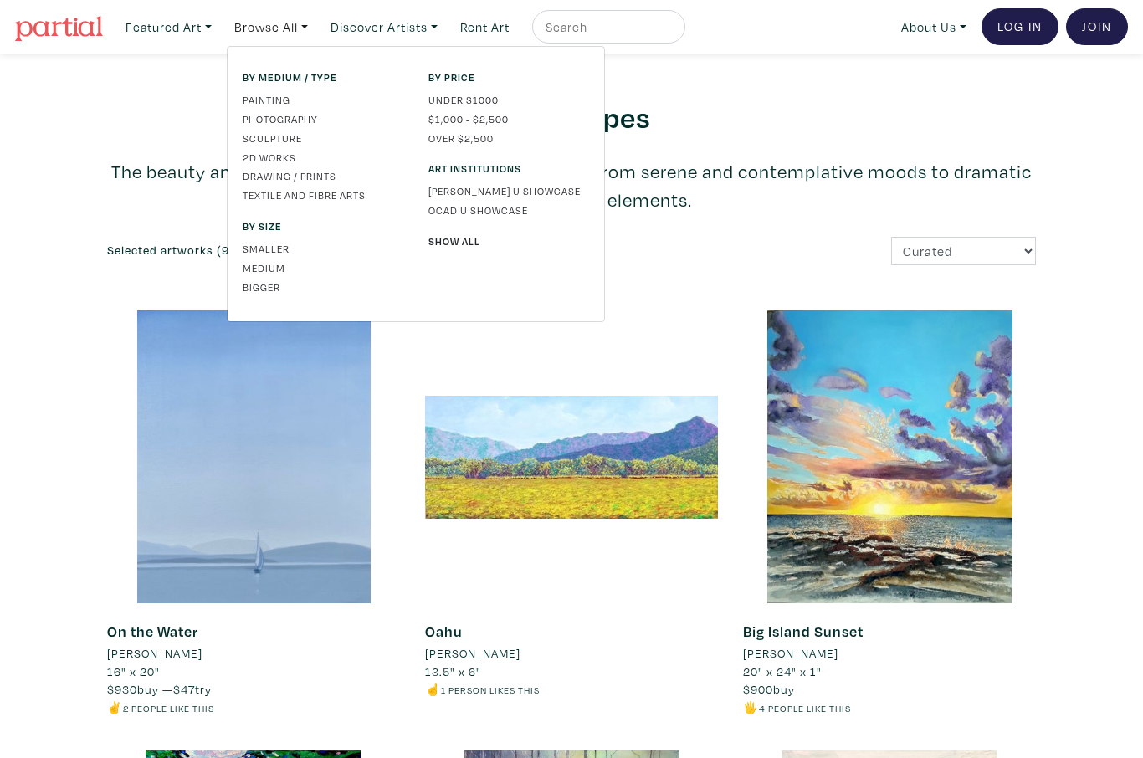
click at [265, 270] on link "Medium" at bounding box center [323, 267] width 161 height 15
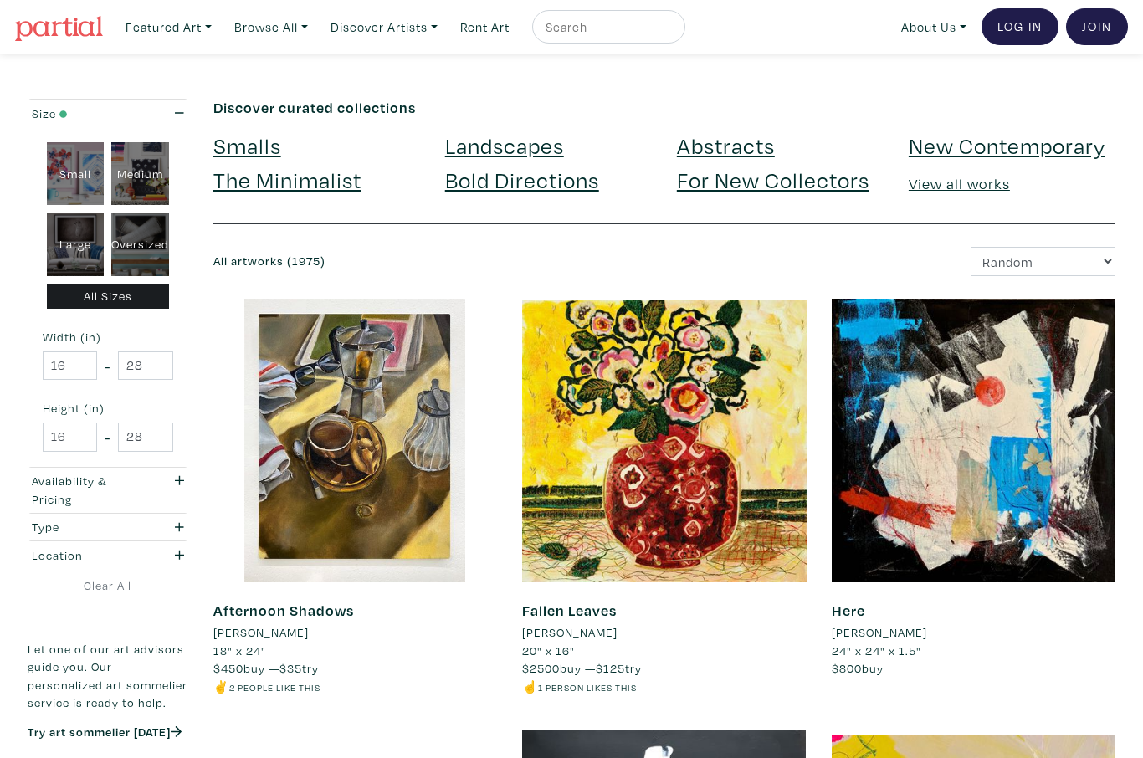
click at [141, 172] on div "Medium" at bounding box center [140, 174] width 58 height 64
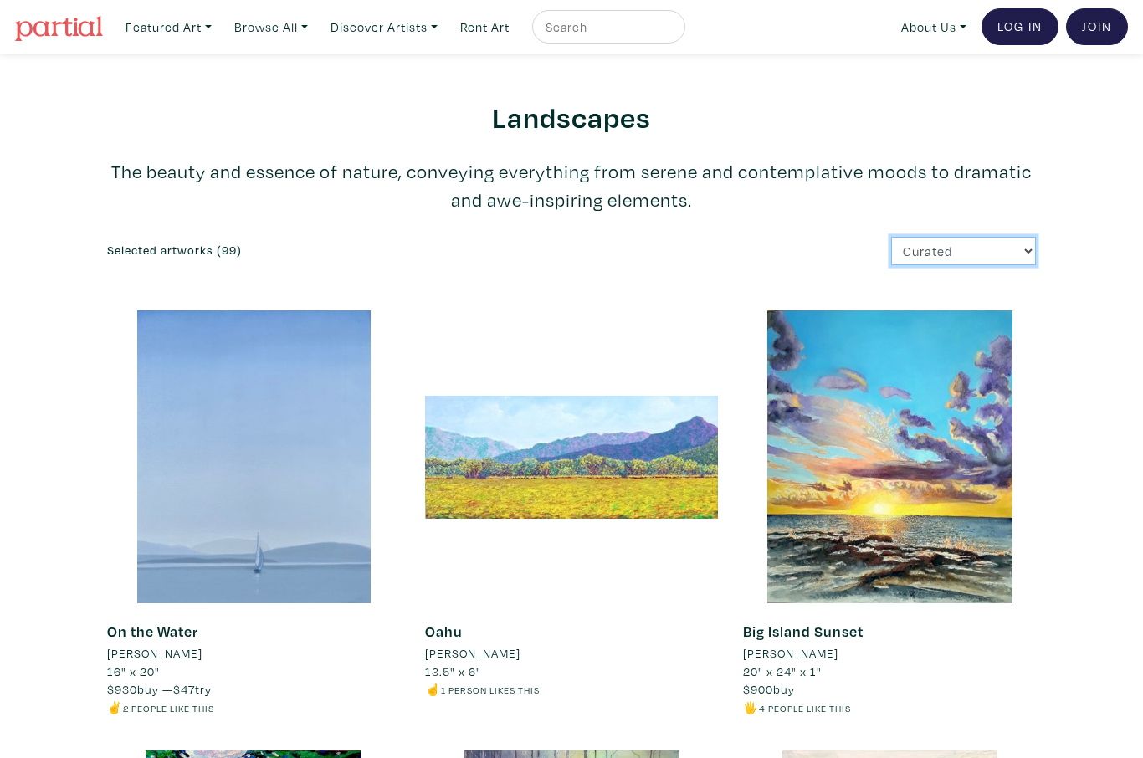
click at [1020, 254] on select "Curated Newest Random Price: Low to High Price: High to Low" at bounding box center [964, 251] width 145 height 29
select select "price_desc"
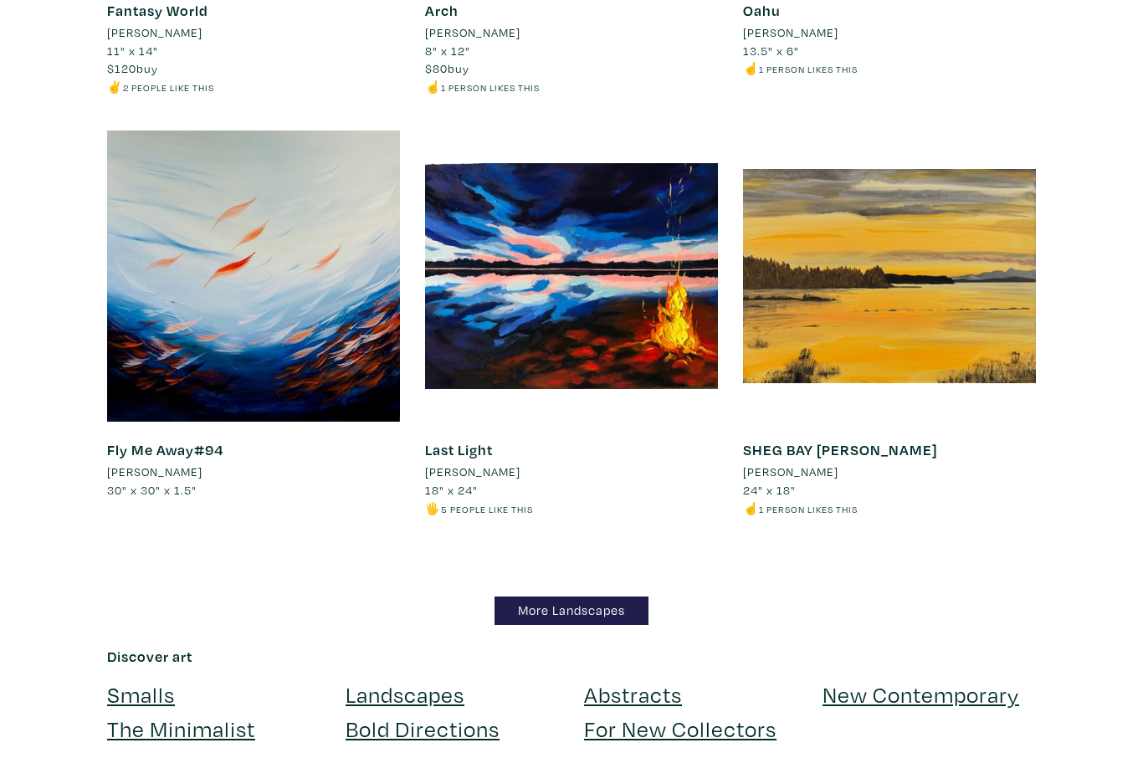
scroll to position [14350, 0]
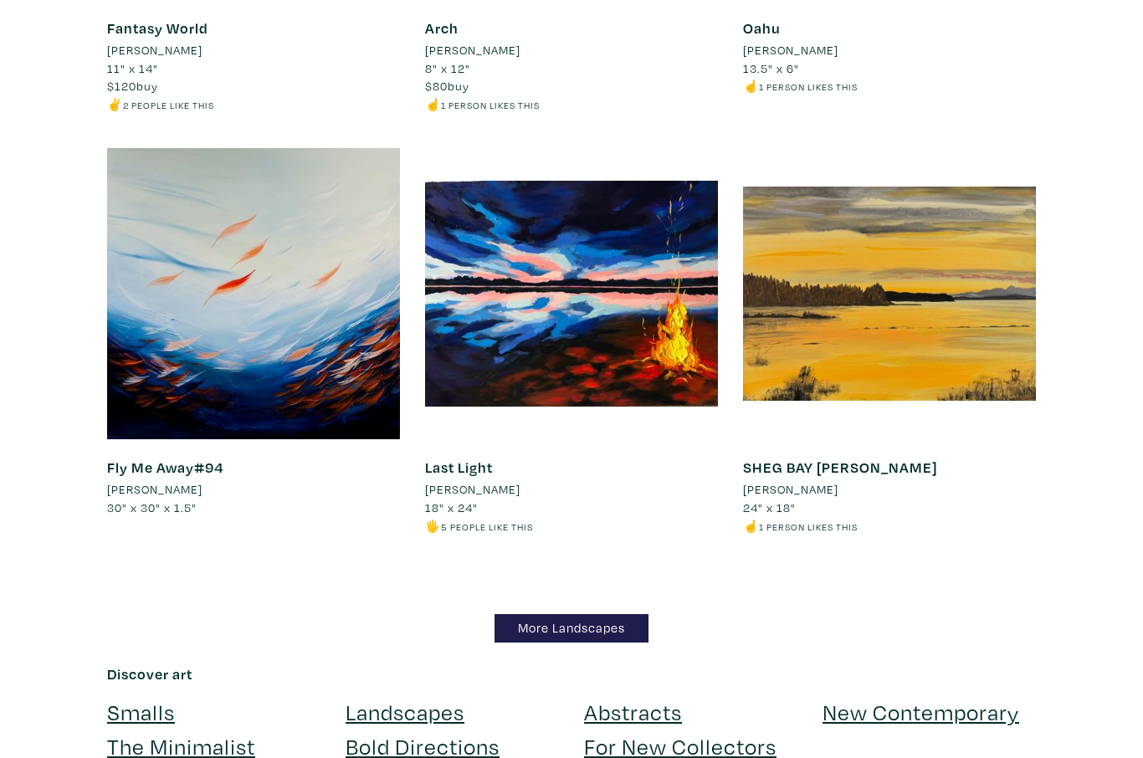
click at [624, 614] on link "More Landscapes" at bounding box center [572, 628] width 154 height 29
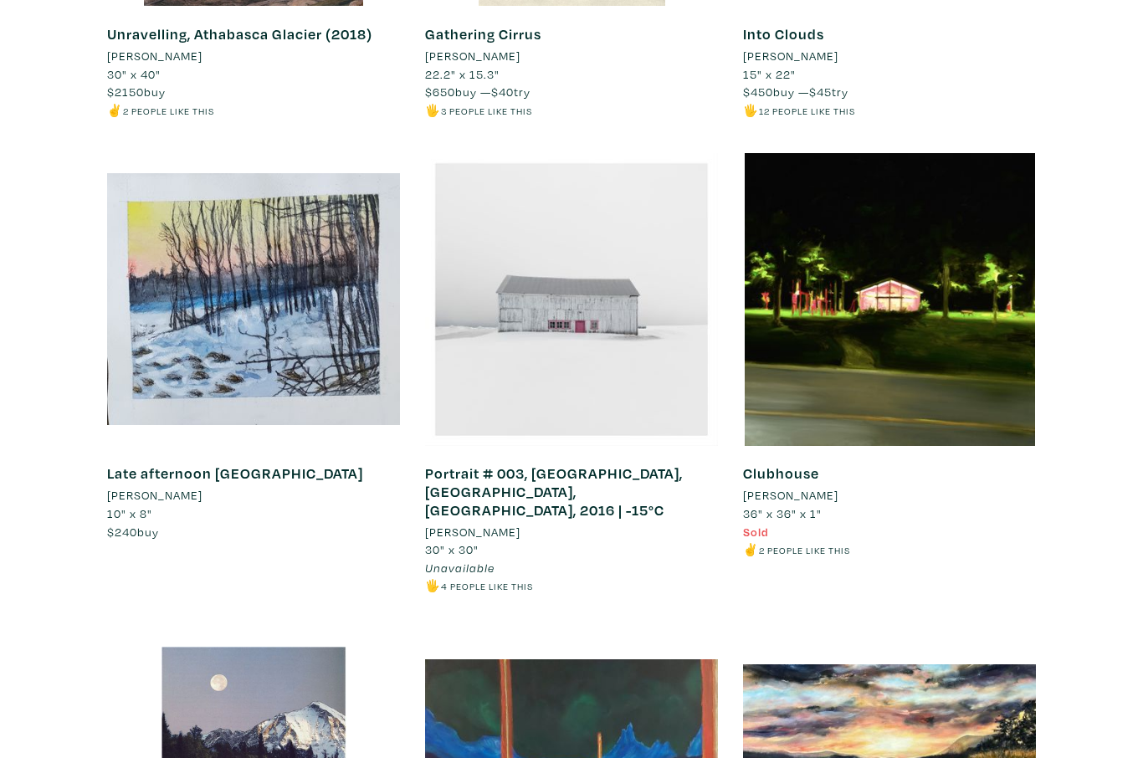
scroll to position [598, 0]
click at [644, 363] on div at bounding box center [571, 299] width 293 height 293
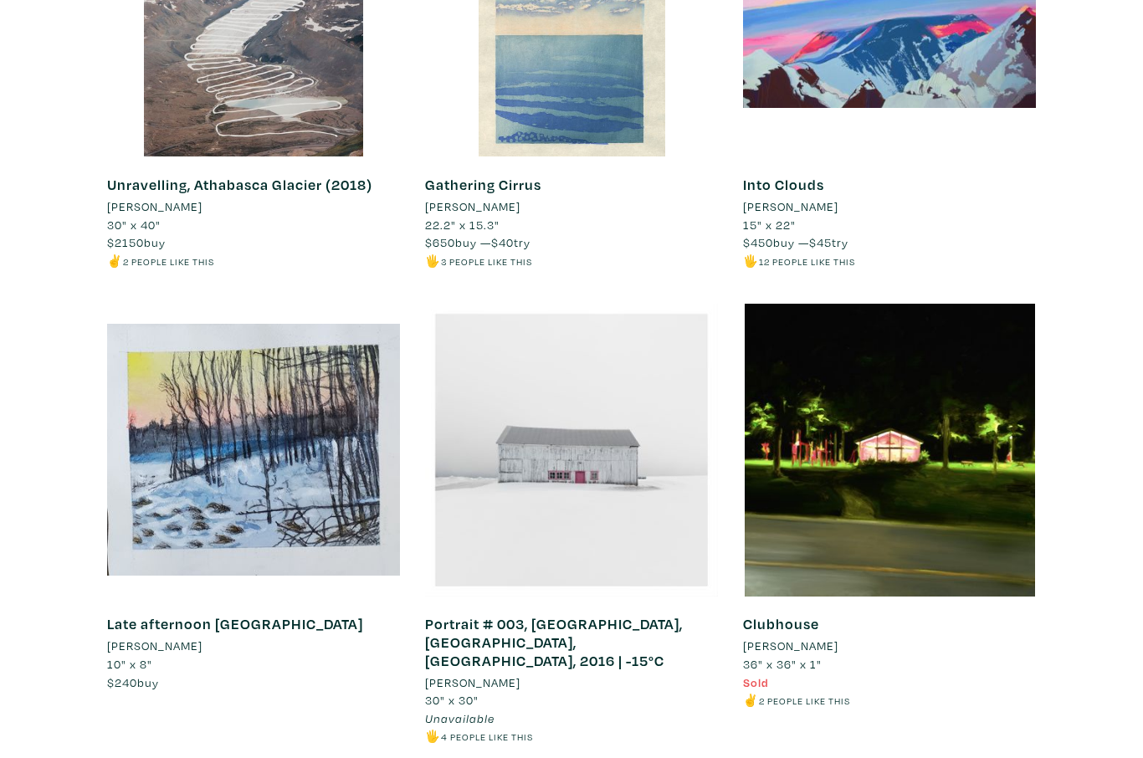
scroll to position [0, 0]
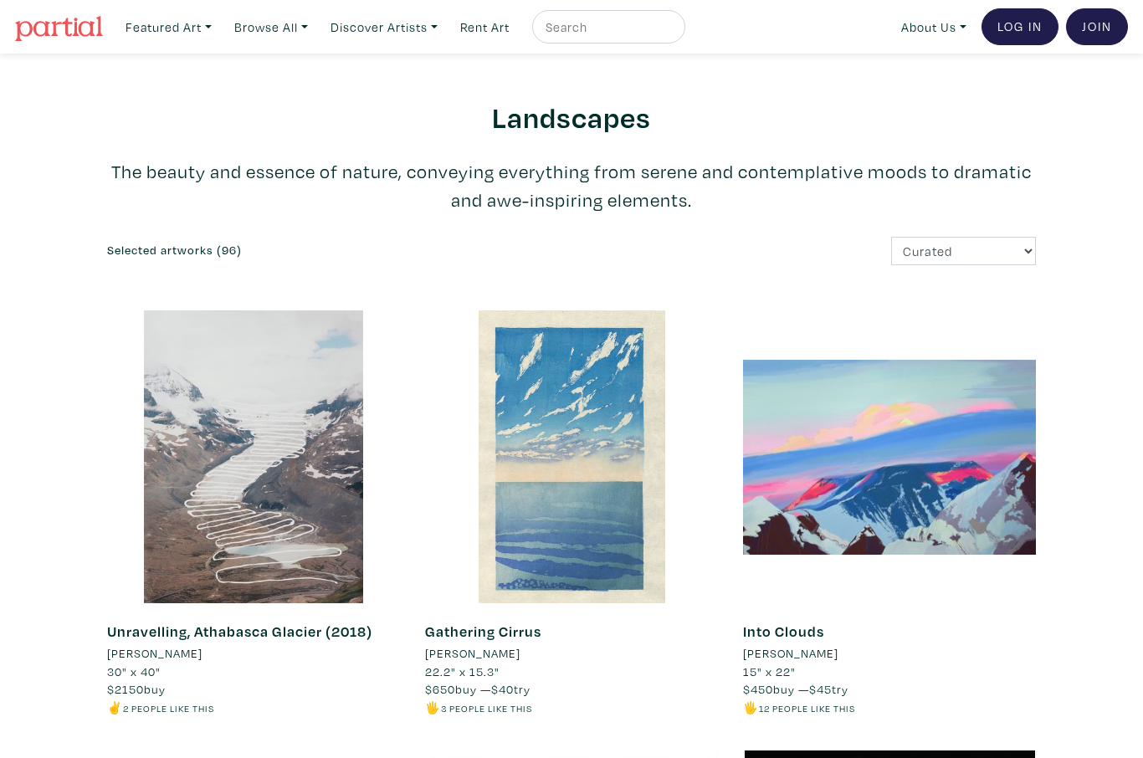
click at [573, 20] on input "text" at bounding box center [607, 27] width 126 height 21
type input "Oil painting"
click at [673, 32] on button "submit" at bounding box center [673, 32] width 0 height 0
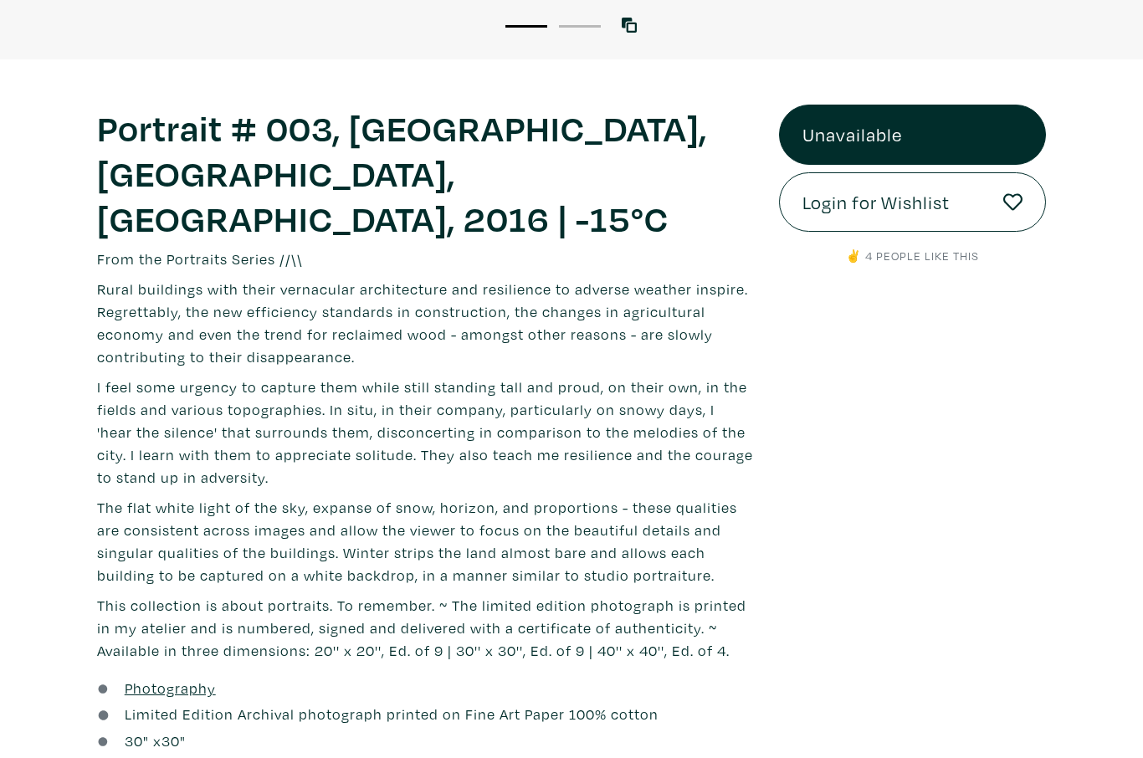
scroll to position [515, 0]
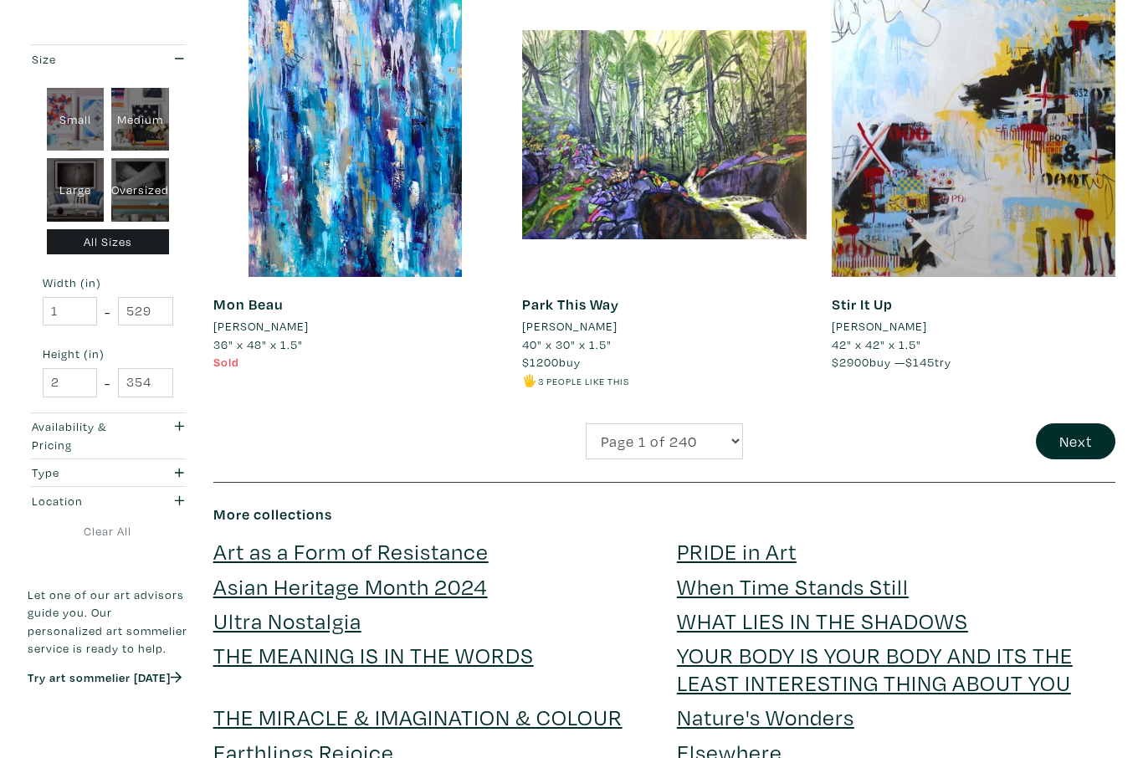
scroll to position [3306, 0]
click at [1077, 438] on button "Next" at bounding box center [1076, 442] width 80 height 36
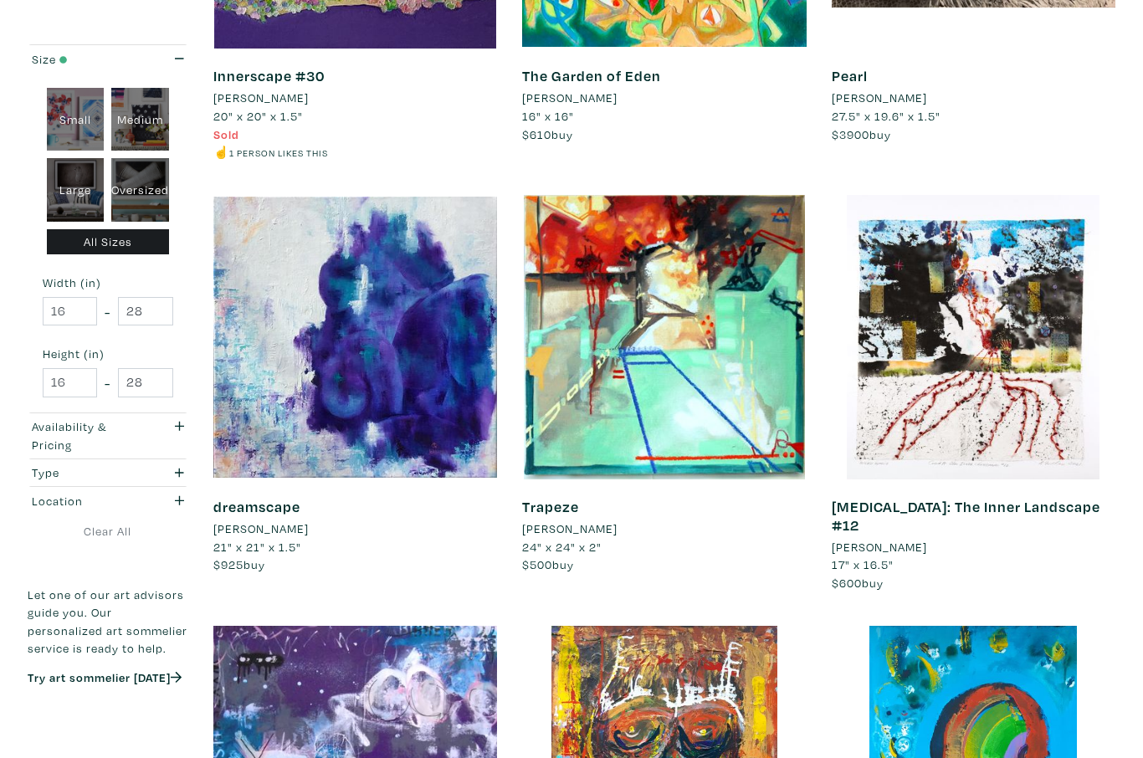
scroll to position [2652, 0]
